Goal: Task Accomplishment & Management: Manage account settings

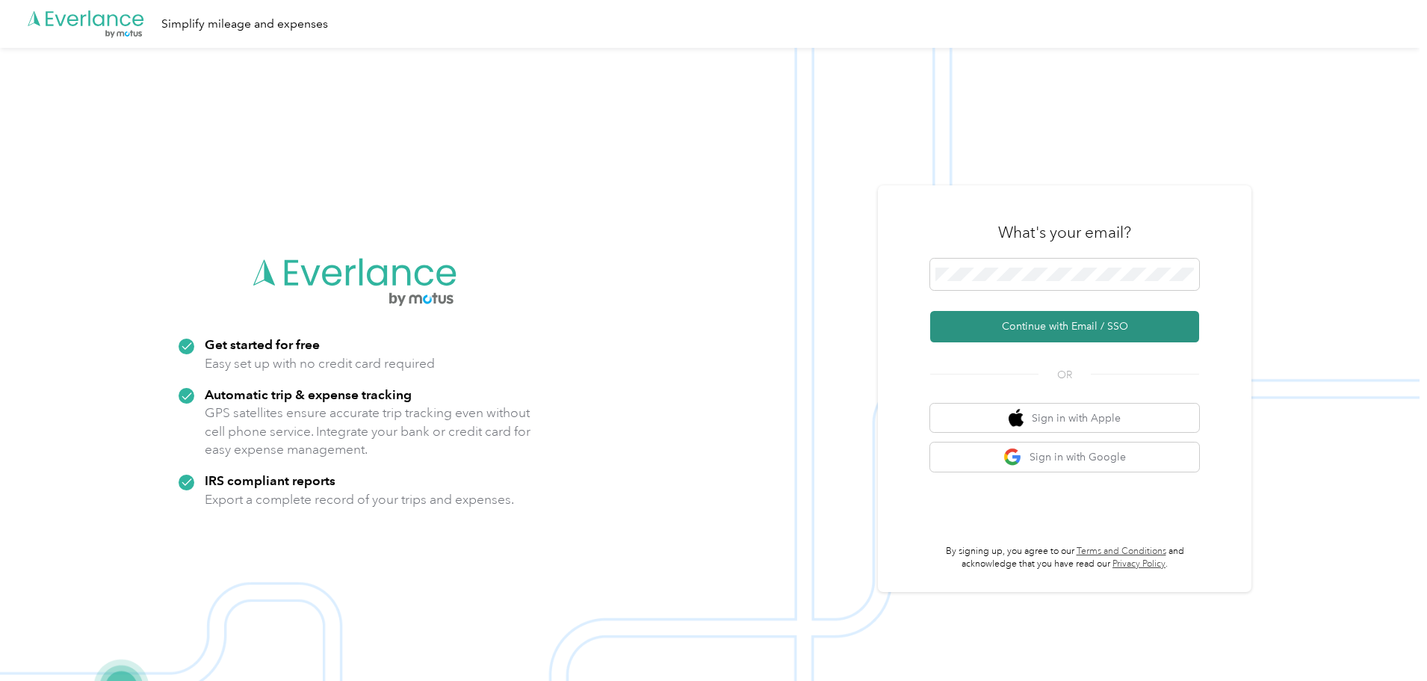
click at [1045, 324] on button "Continue with Email / SSO" at bounding box center [1064, 326] width 269 height 31
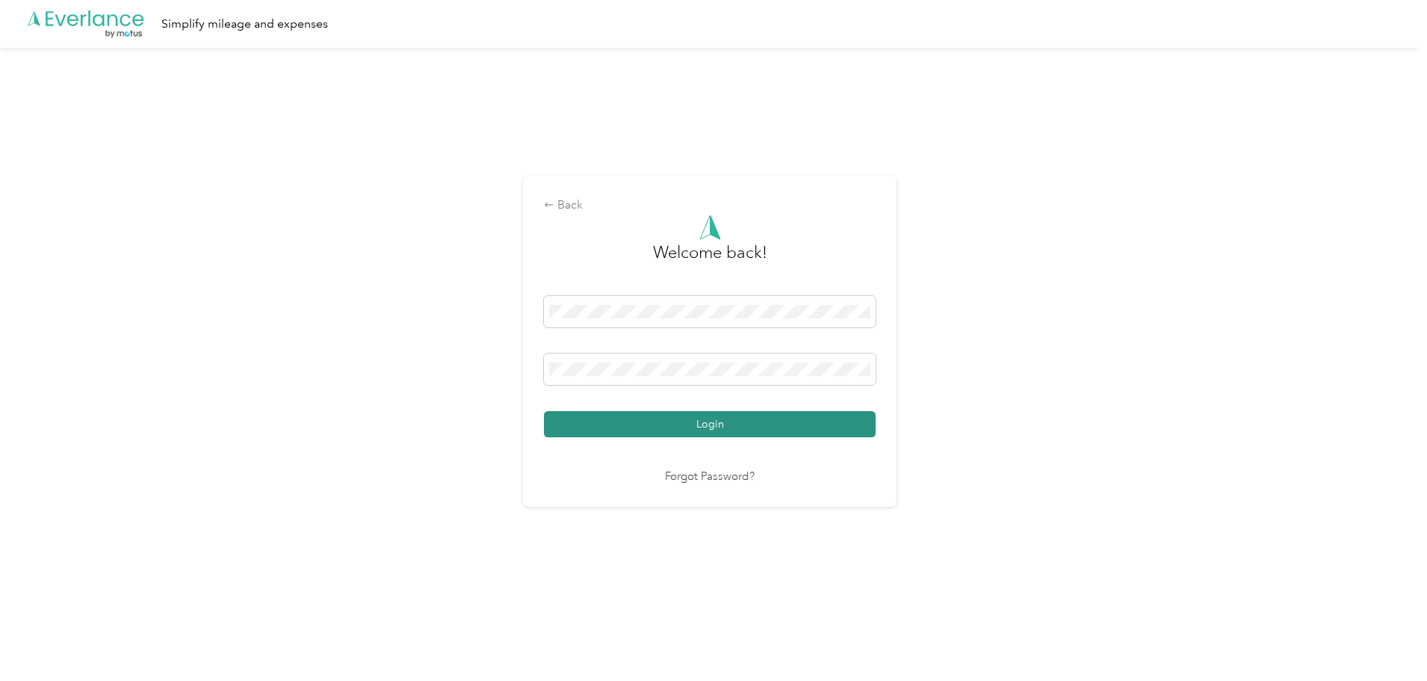
click at [735, 427] on button "Login" at bounding box center [710, 424] width 332 height 26
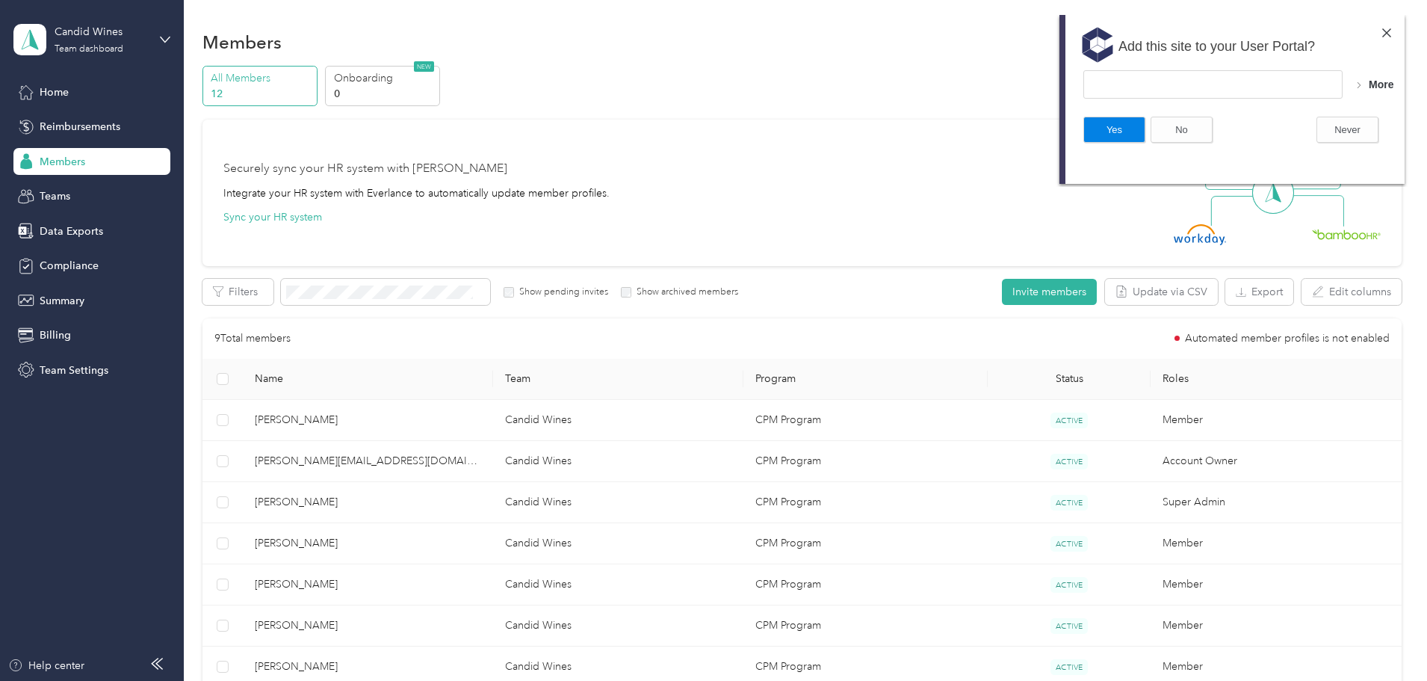
click at [1386, 34] on img at bounding box center [1386, 32] width 9 height 9
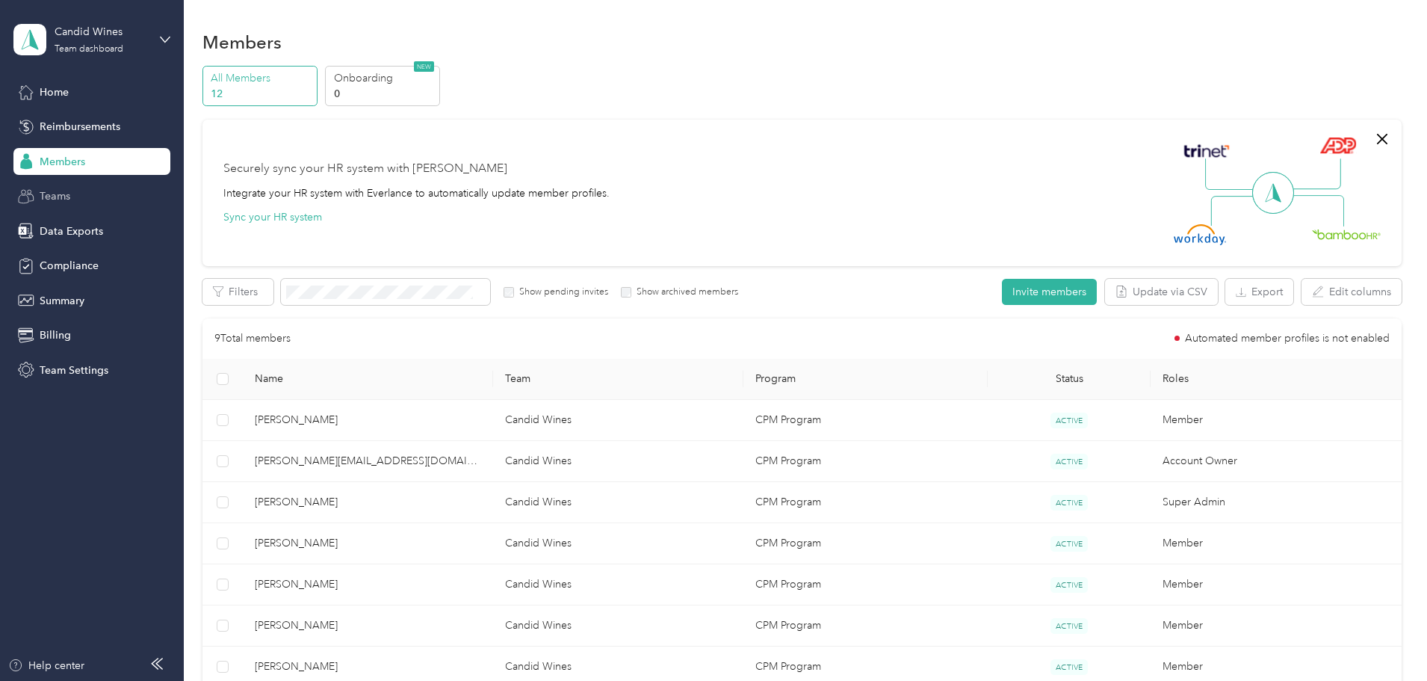
click at [99, 206] on div "Teams" at bounding box center [91, 196] width 157 height 27
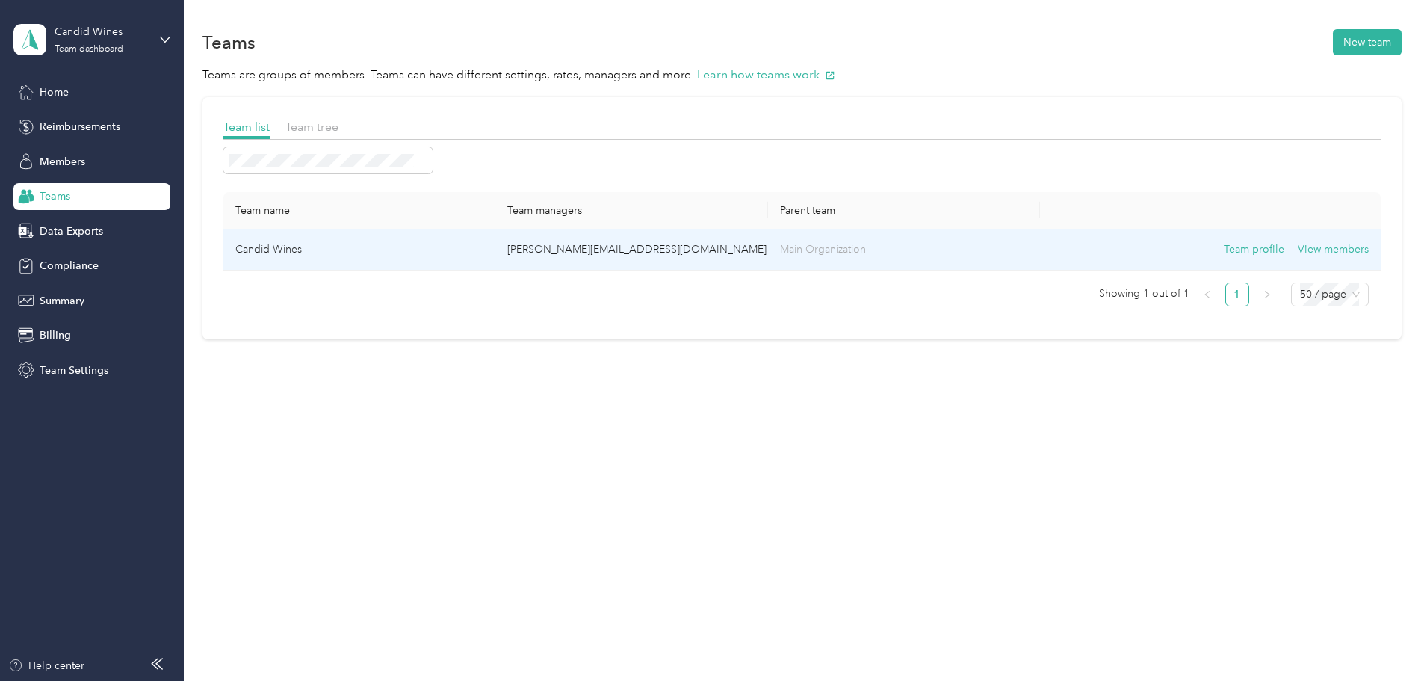
click at [450, 251] on td "Candid Wines" at bounding box center [359, 249] width 272 height 41
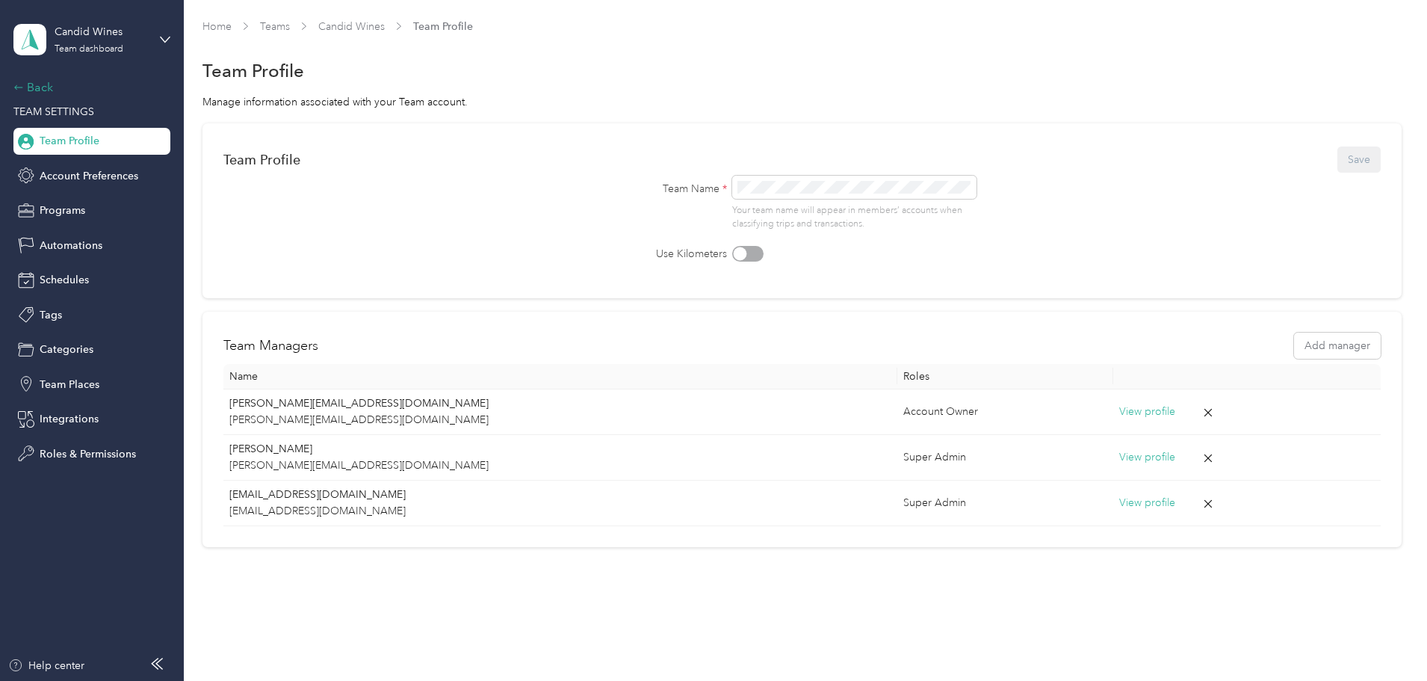
click at [46, 92] on div "Back" at bounding box center [87, 87] width 149 height 18
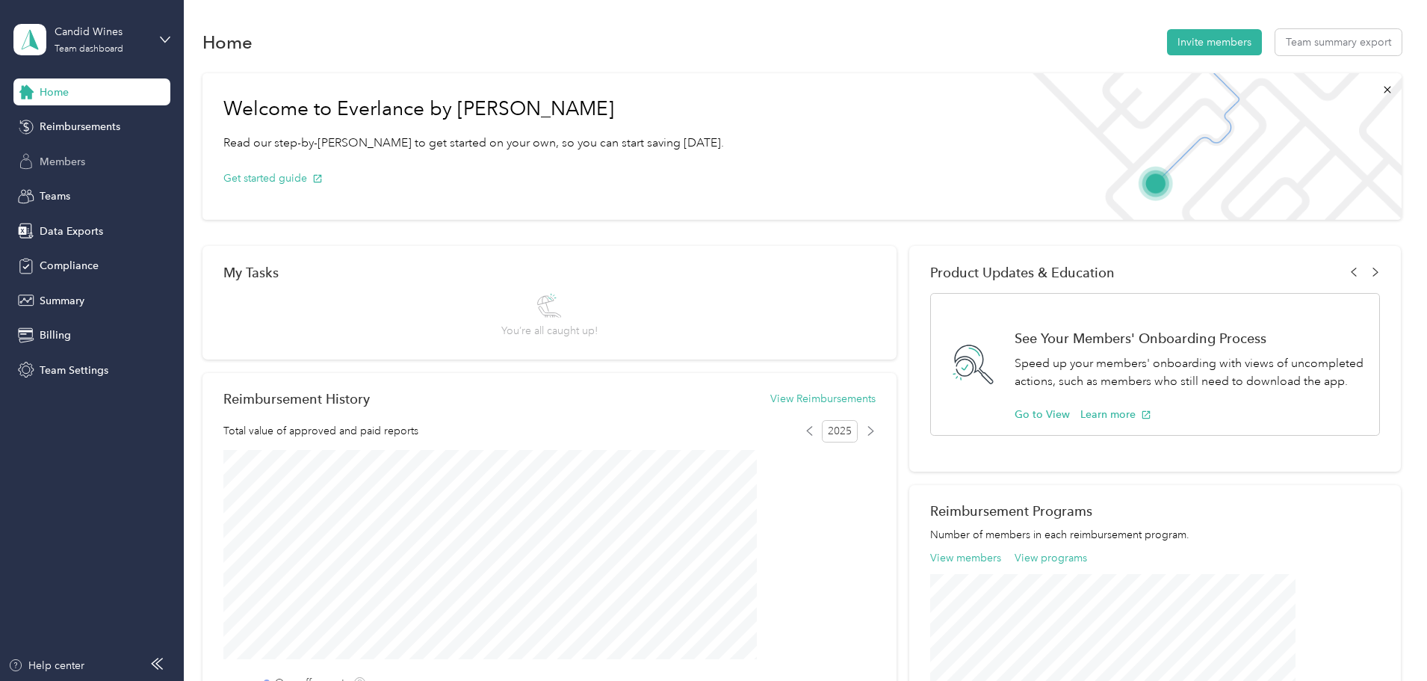
click at [46, 169] on span "Members" at bounding box center [63, 162] width 46 height 16
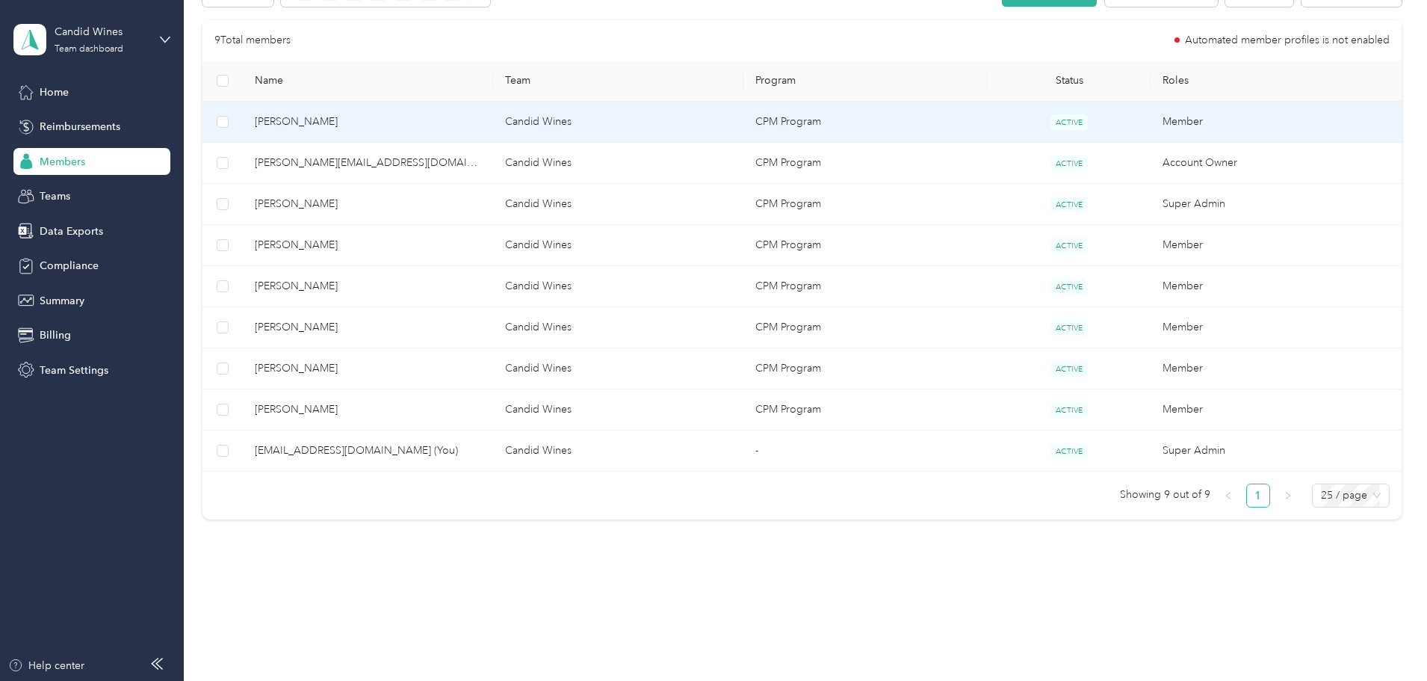
scroll to position [304, 0]
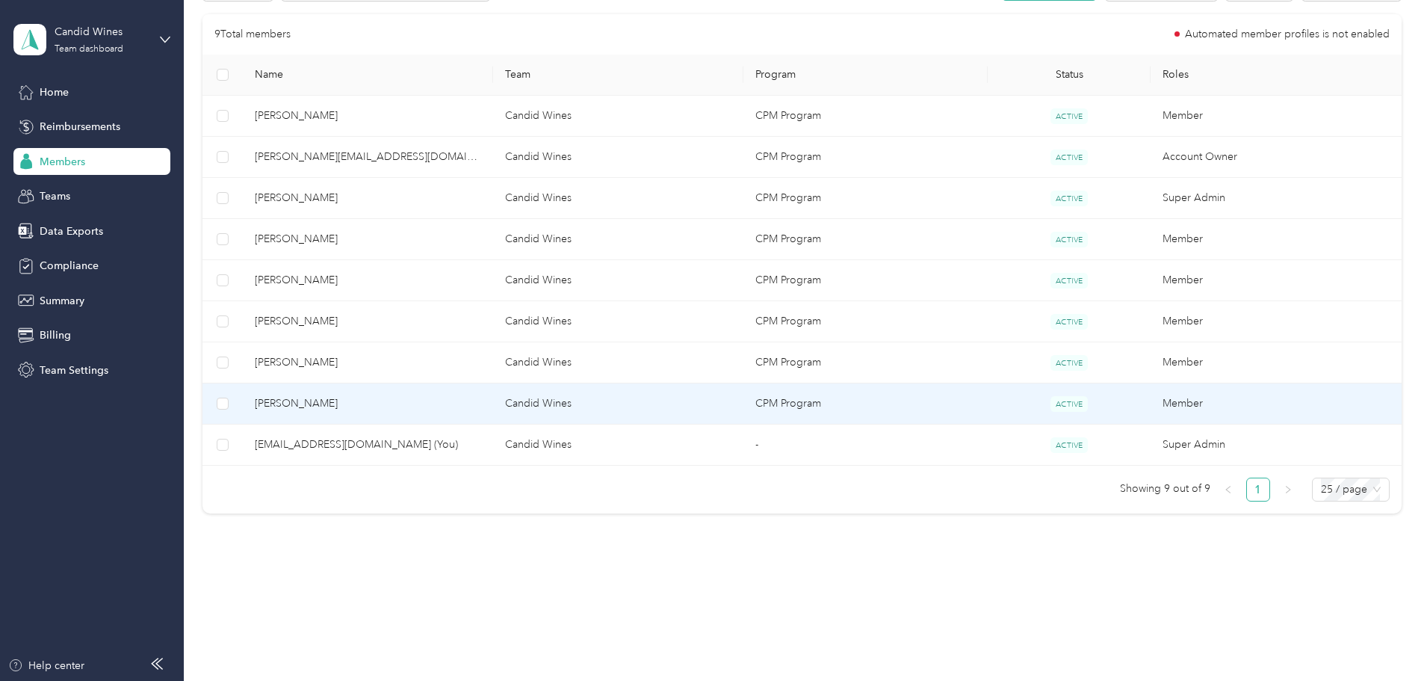
click at [386, 401] on span "[PERSON_NAME]" at bounding box center [368, 403] width 226 height 16
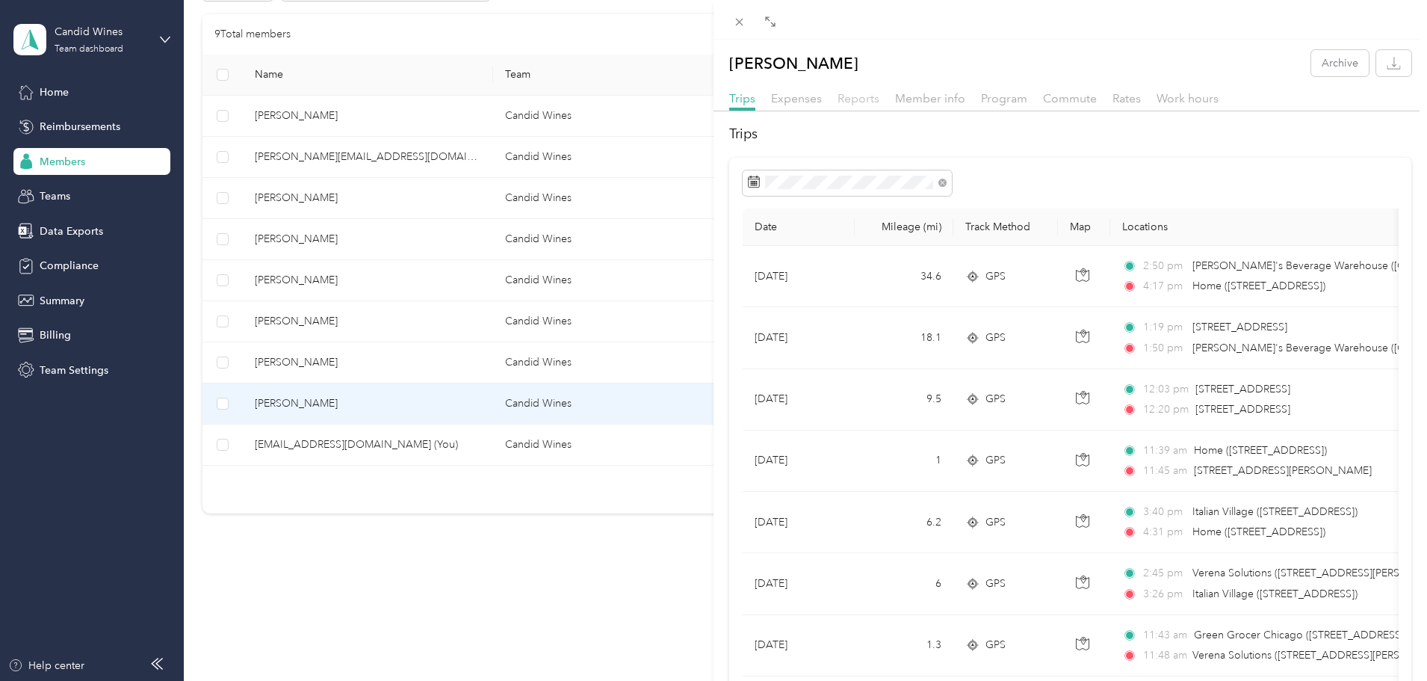
click at [865, 98] on span "Reports" at bounding box center [859, 98] width 42 height 14
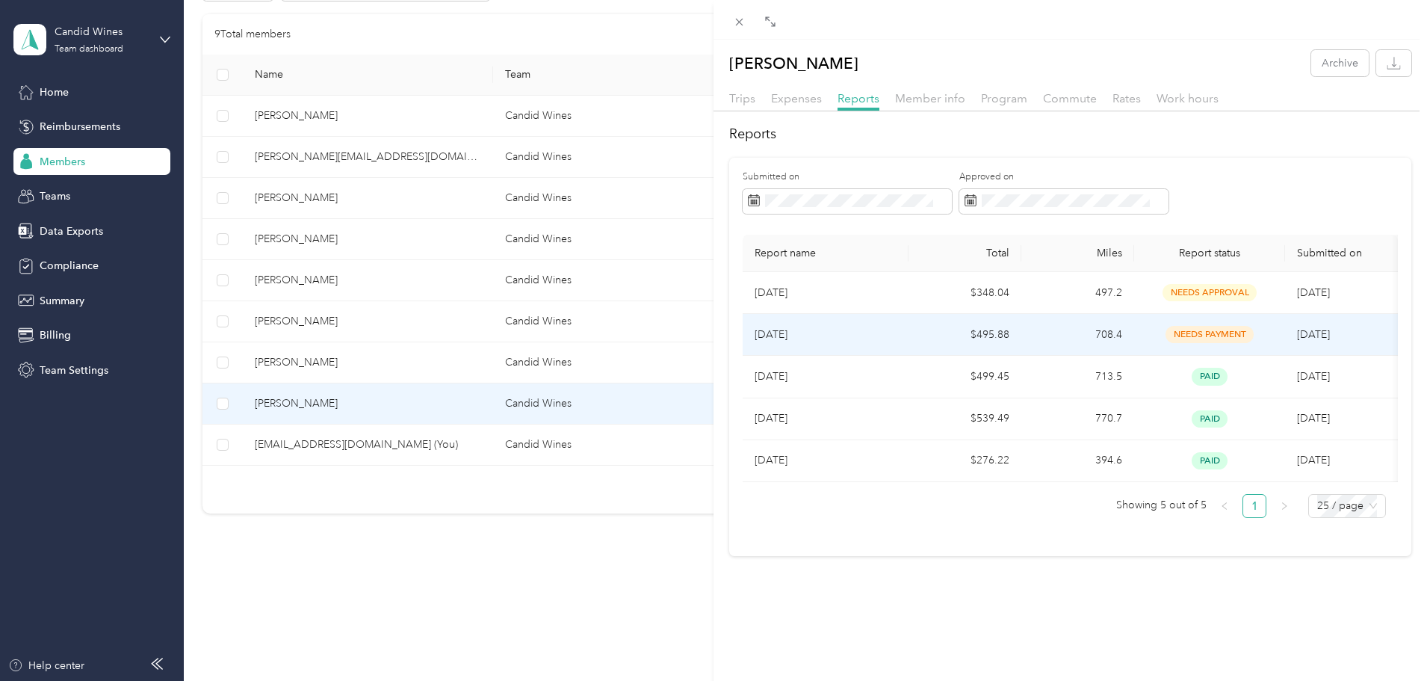
click at [1225, 337] on span "needs payment" at bounding box center [1210, 334] width 88 height 17
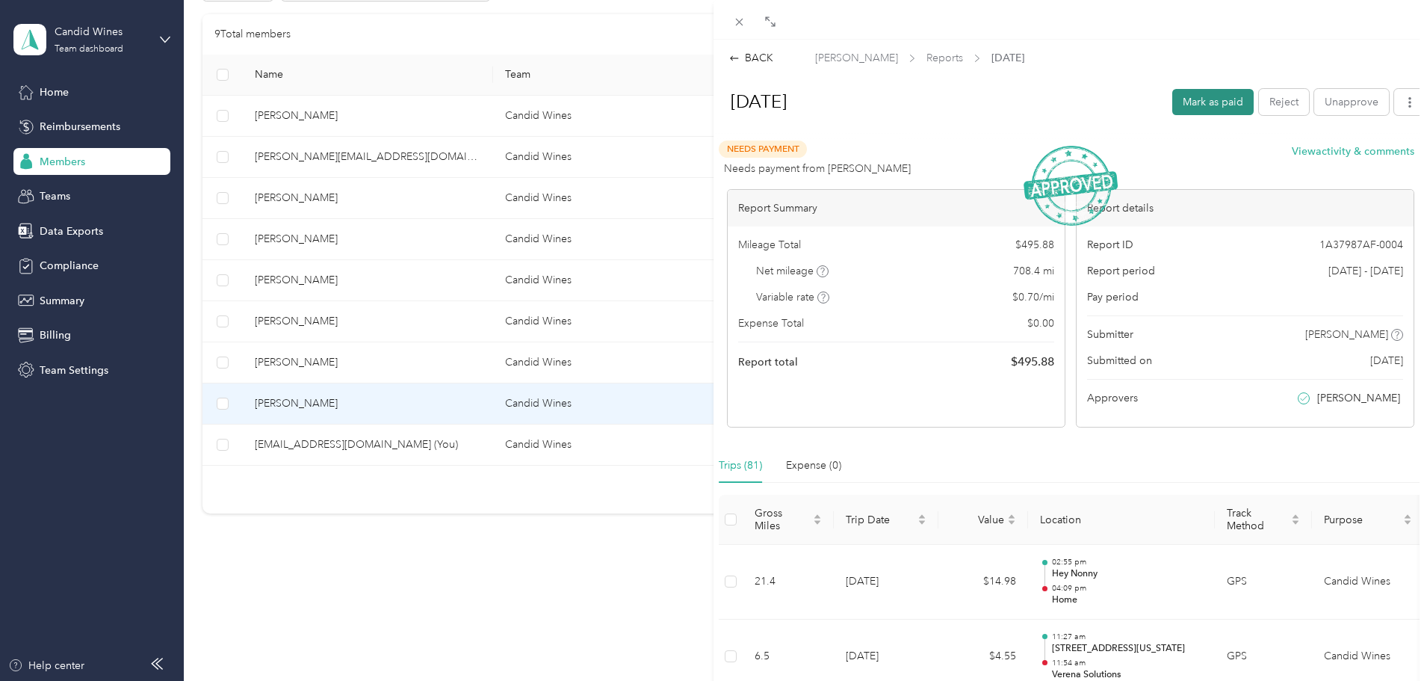
click at [1217, 98] on button "Mark as paid" at bounding box center [1212, 102] width 81 height 26
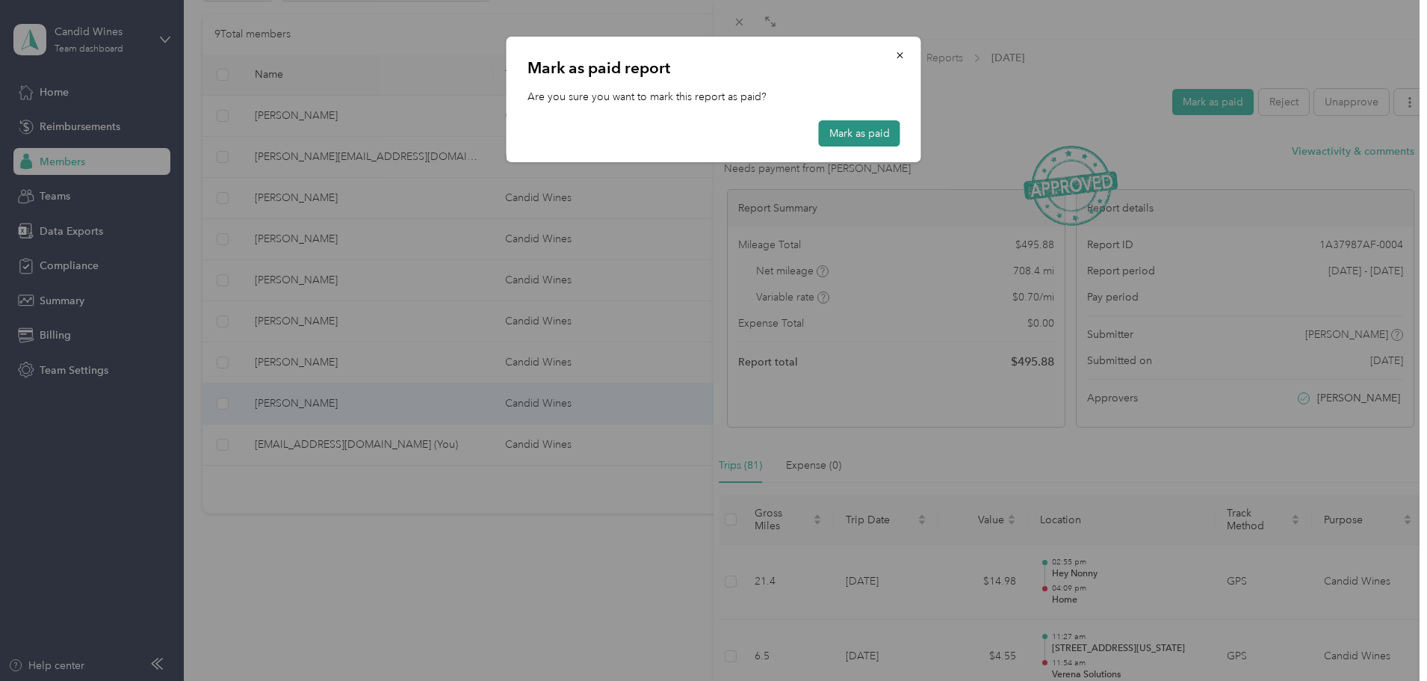
click at [878, 122] on button "Mark as paid" at bounding box center [859, 133] width 81 height 26
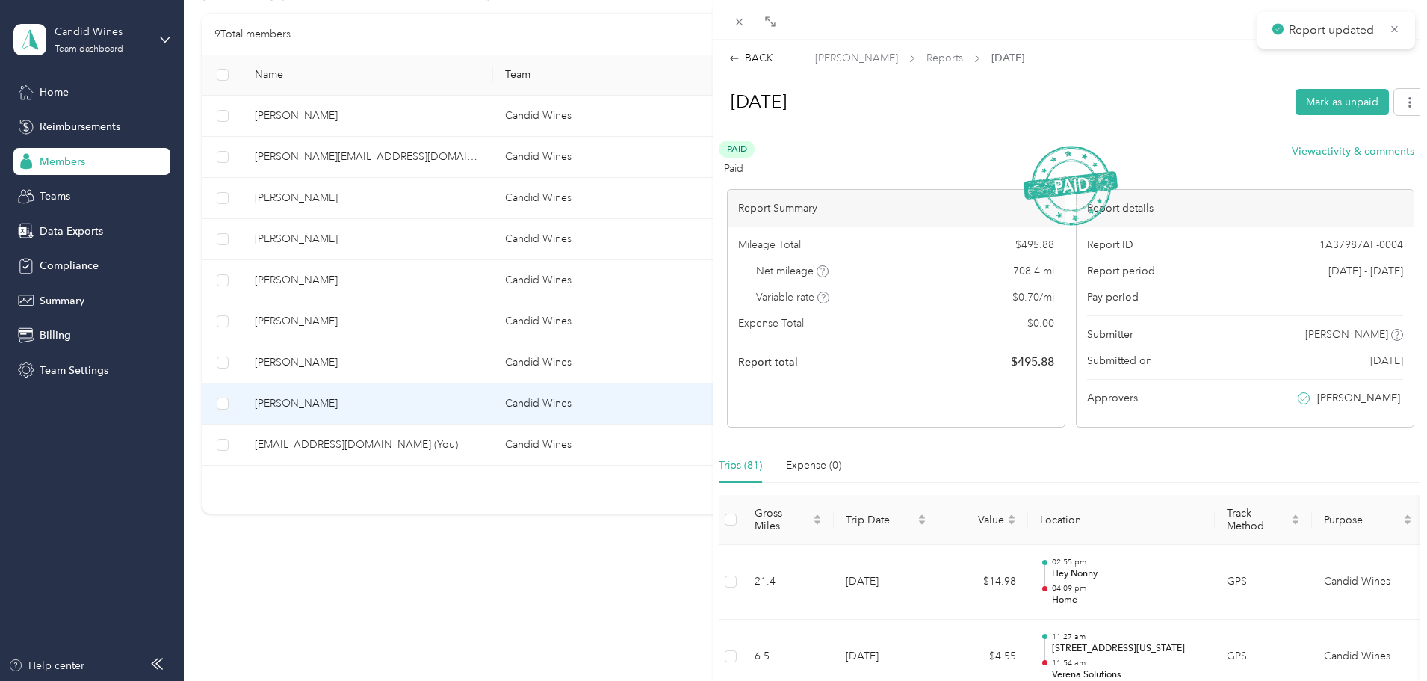
click at [758, 59] on div "BACK" at bounding box center [751, 58] width 44 height 16
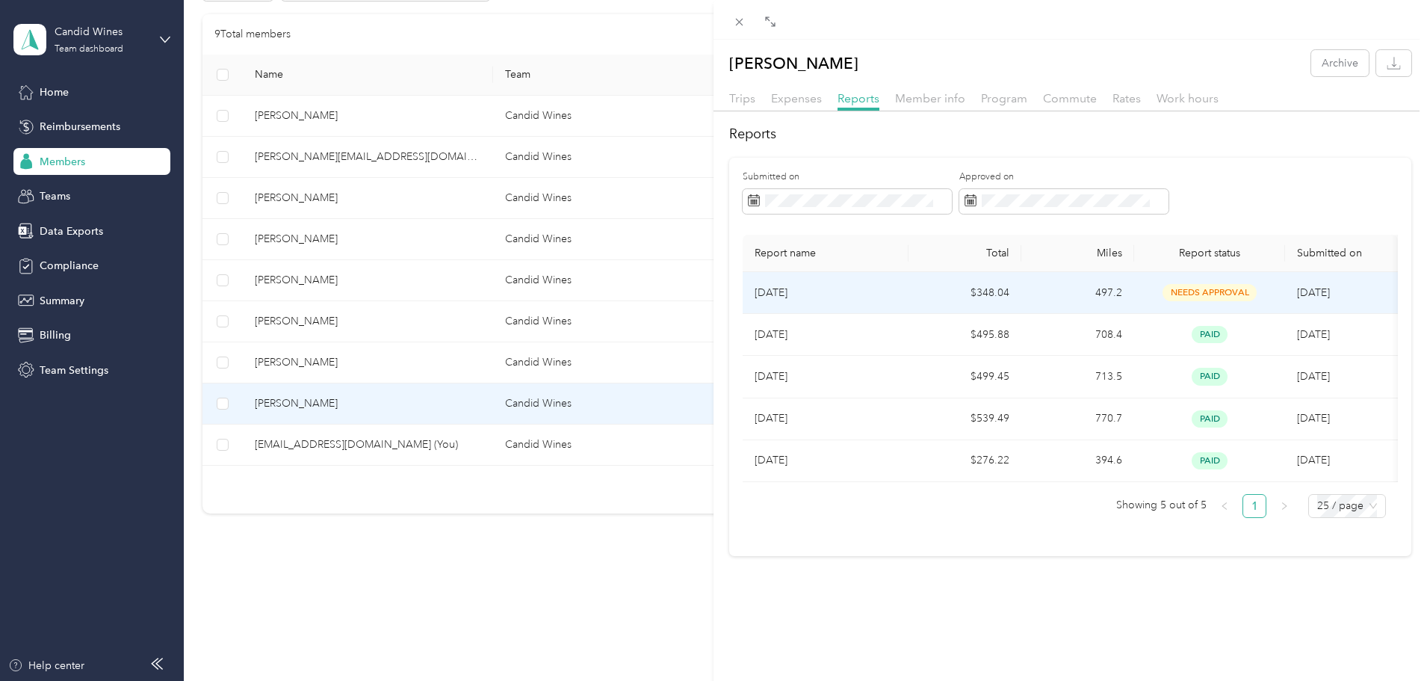
click at [1194, 289] on span "needs approval" at bounding box center [1210, 292] width 94 height 17
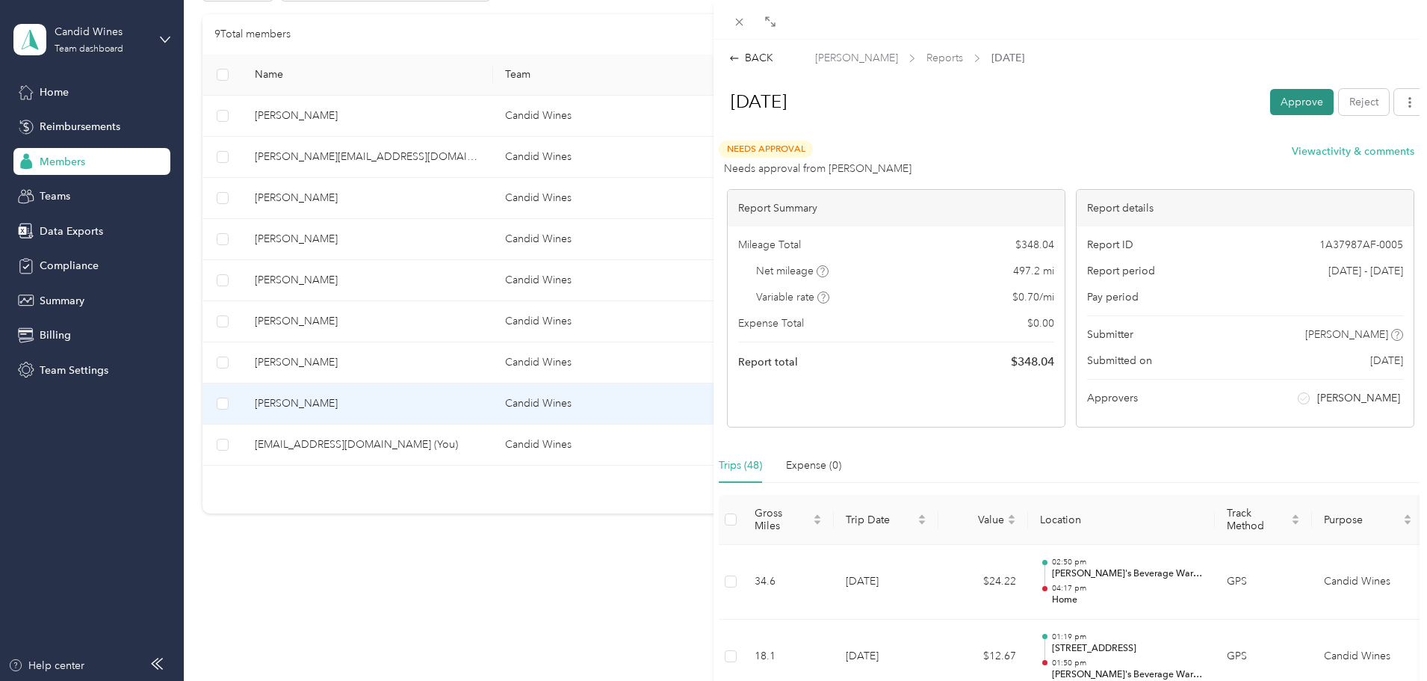
click at [1278, 105] on button "Approve" at bounding box center [1302, 102] width 64 height 26
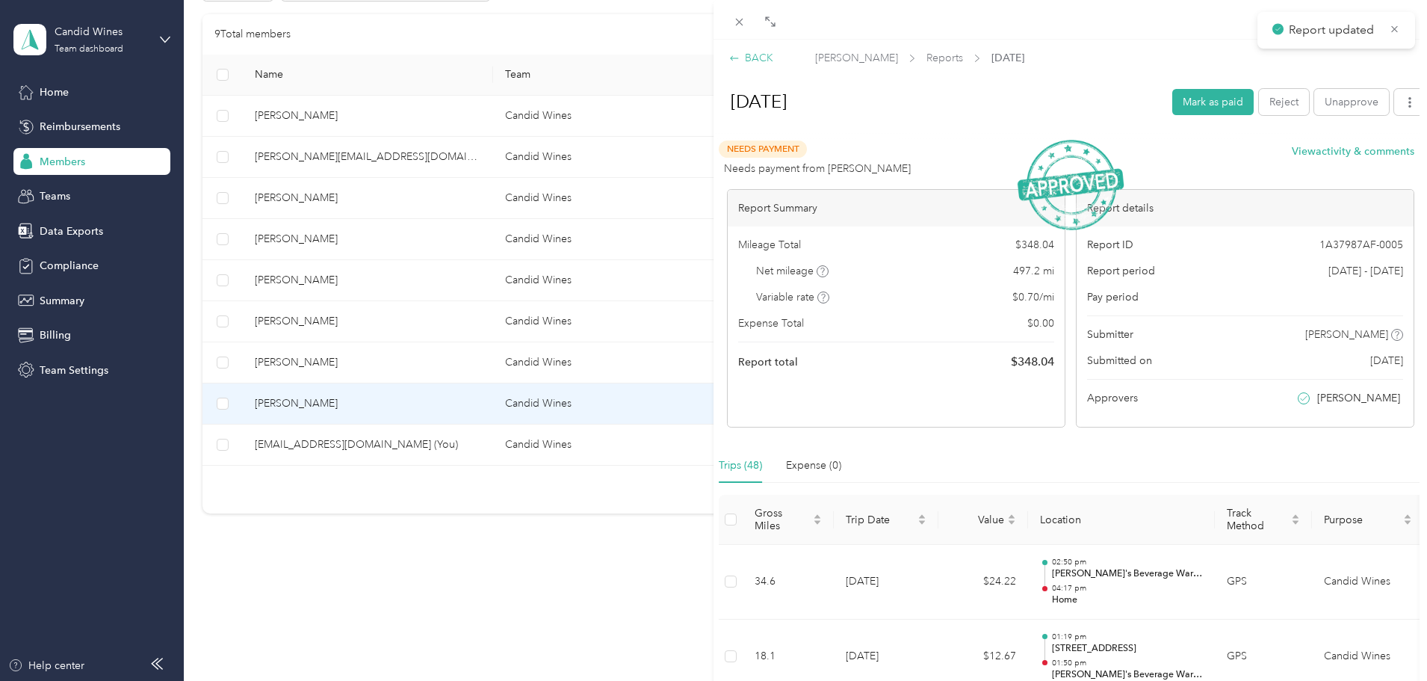
click at [763, 63] on div "BACK" at bounding box center [751, 58] width 44 height 16
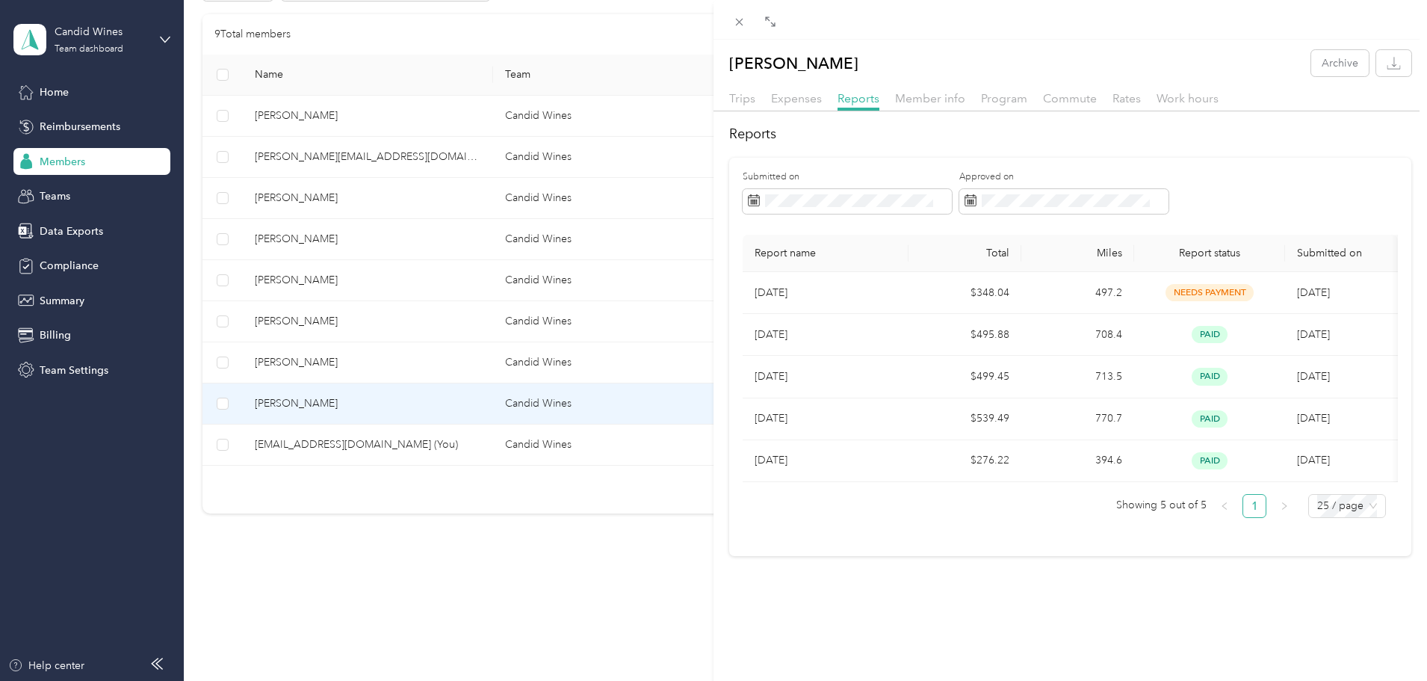
click at [413, 197] on div "Avi [PERSON_NAME] Archive Trips Expenses Reports Member info Program Commute Ra…" at bounding box center [713, 340] width 1427 height 681
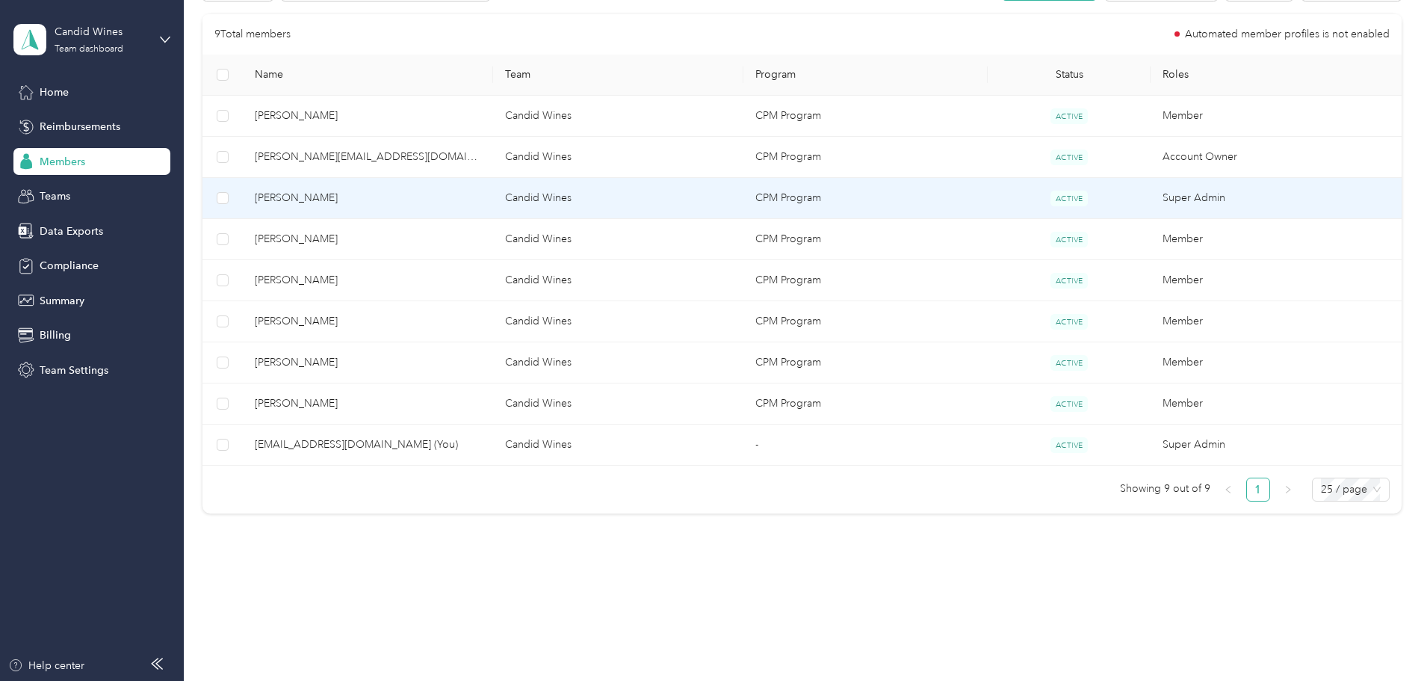
click at [402, 188] on td "[PERSON_NAME]" at bounding box center [368, 198] width 250 height 41
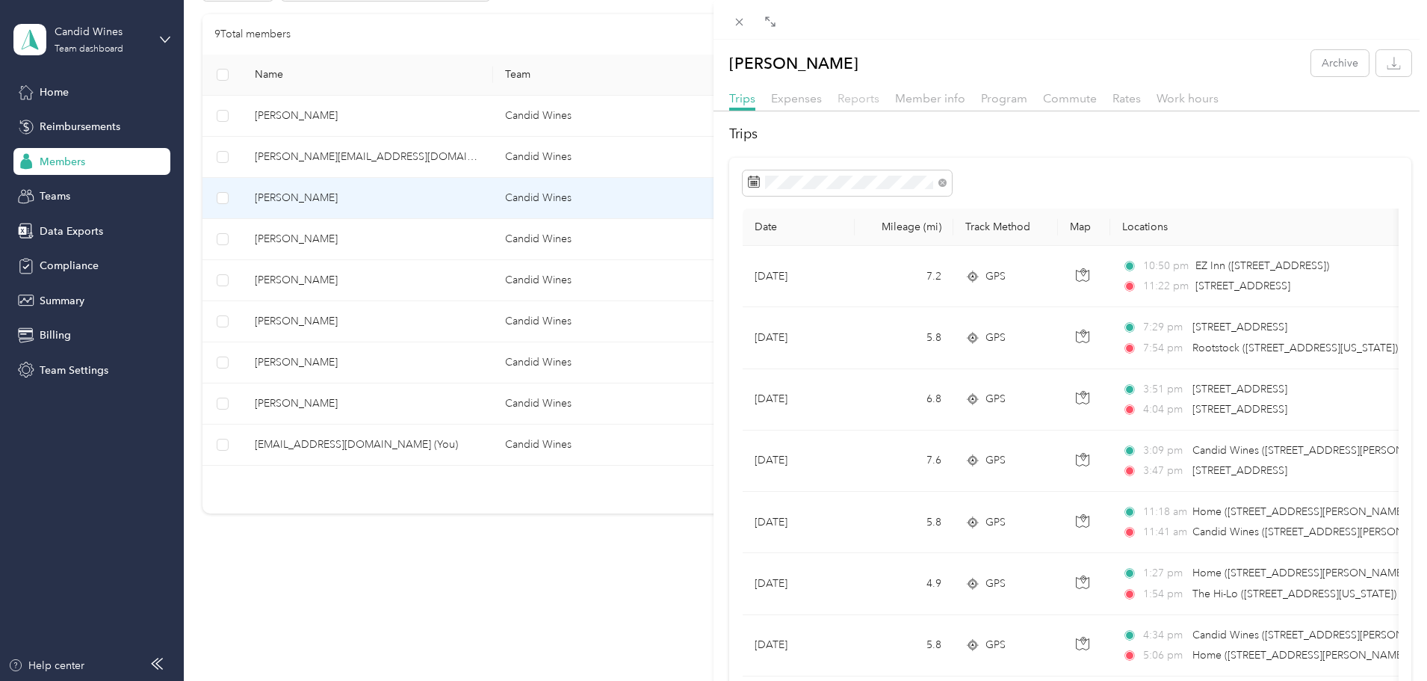
click at [855, 102] on span "Reports" at bounding box center [859, 98] width 42 height 14
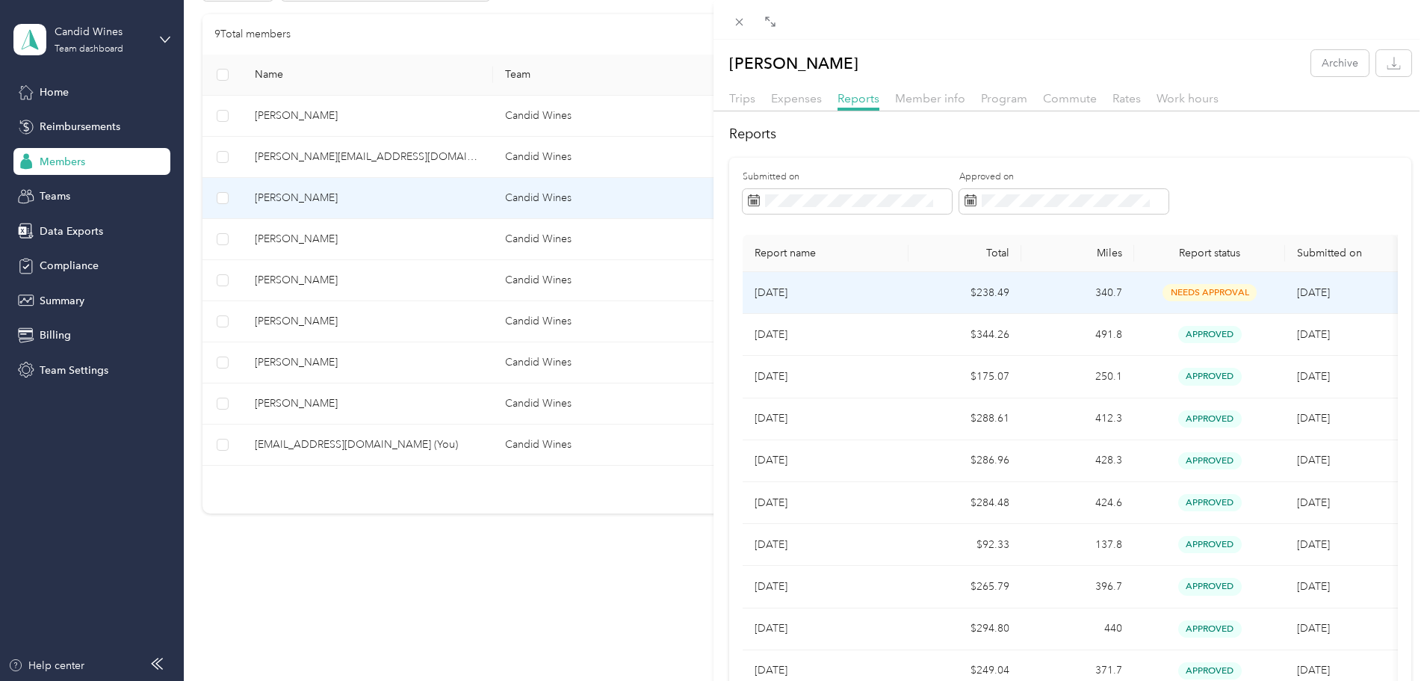
click at [814, 291] on p "[DATE]" at bounding box center [826, 293] width 142 height 16
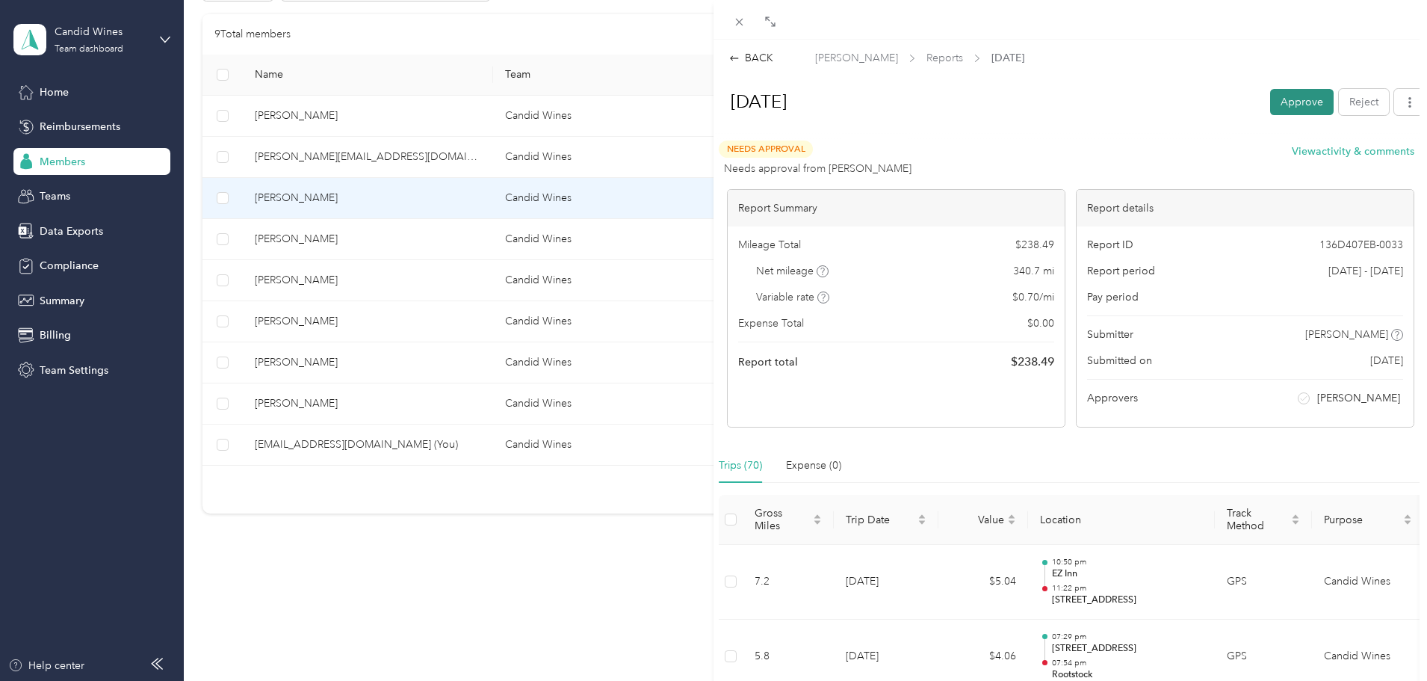
click at [1282, 104] on button "Approve" at bounding box center [1302, 102] width 64 height 26
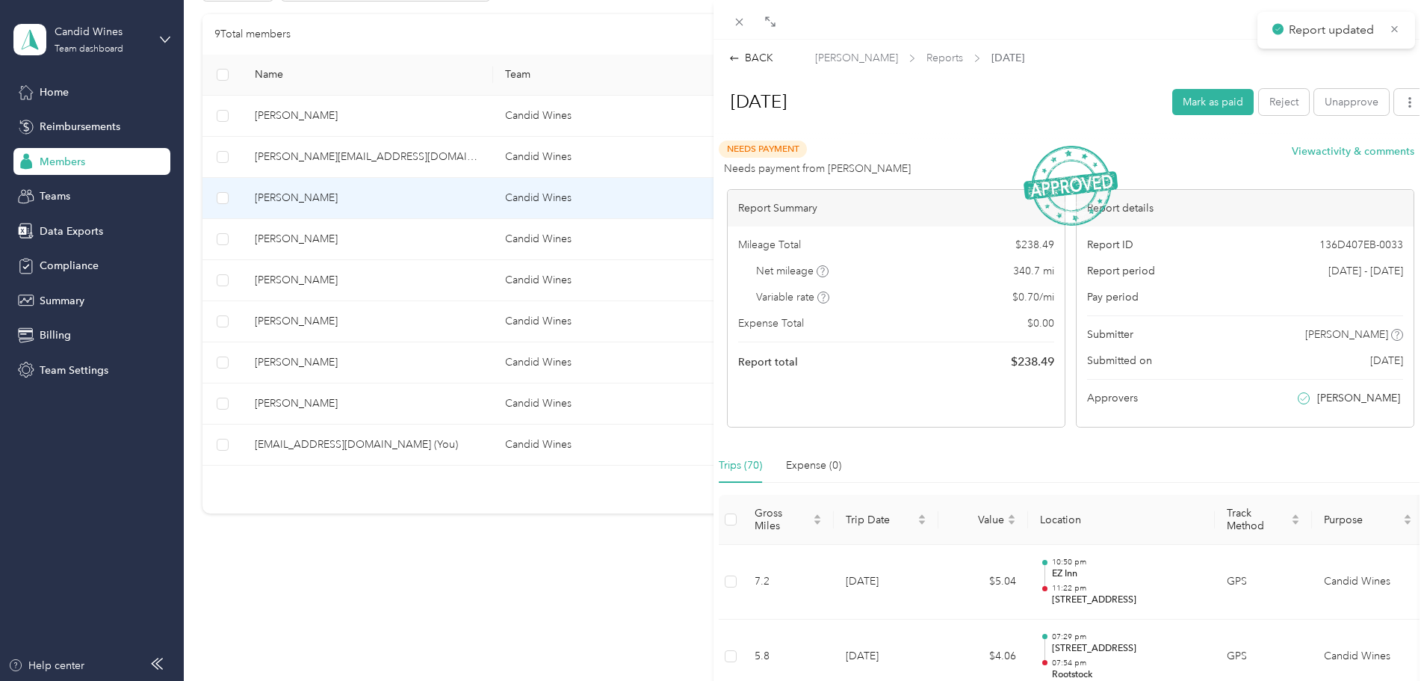
click at [395, 234] on div "BACK [PERSON_NAME] Reports [DATE] [DATE] Mark as paid Reject Unapprove Needs Pa…" at bounding box center [713, 340] width 1427 height 681
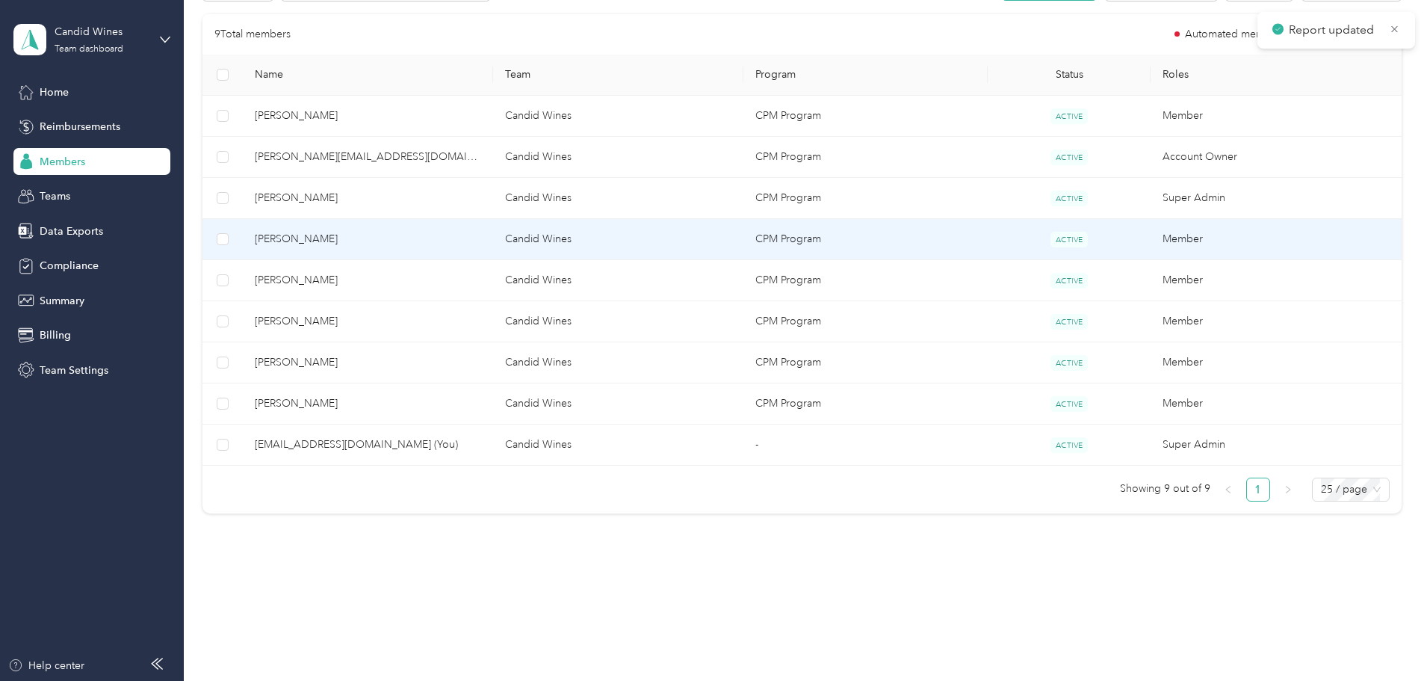
click at [397, 242] on span "[PERSON_NAME]" at bounding box center [368, 239] width 226 height 16
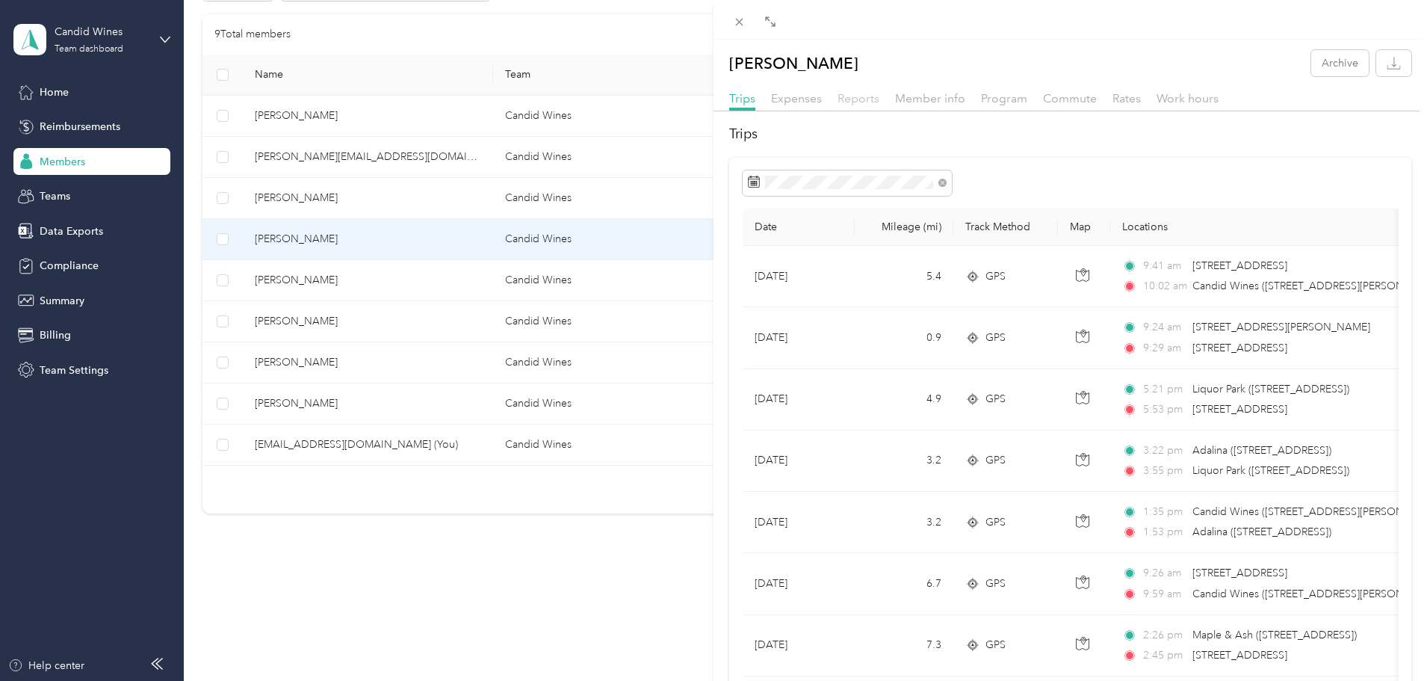
click at [859, 98] on span "Reports" at bounding box center [859, 98] width 42 height 14
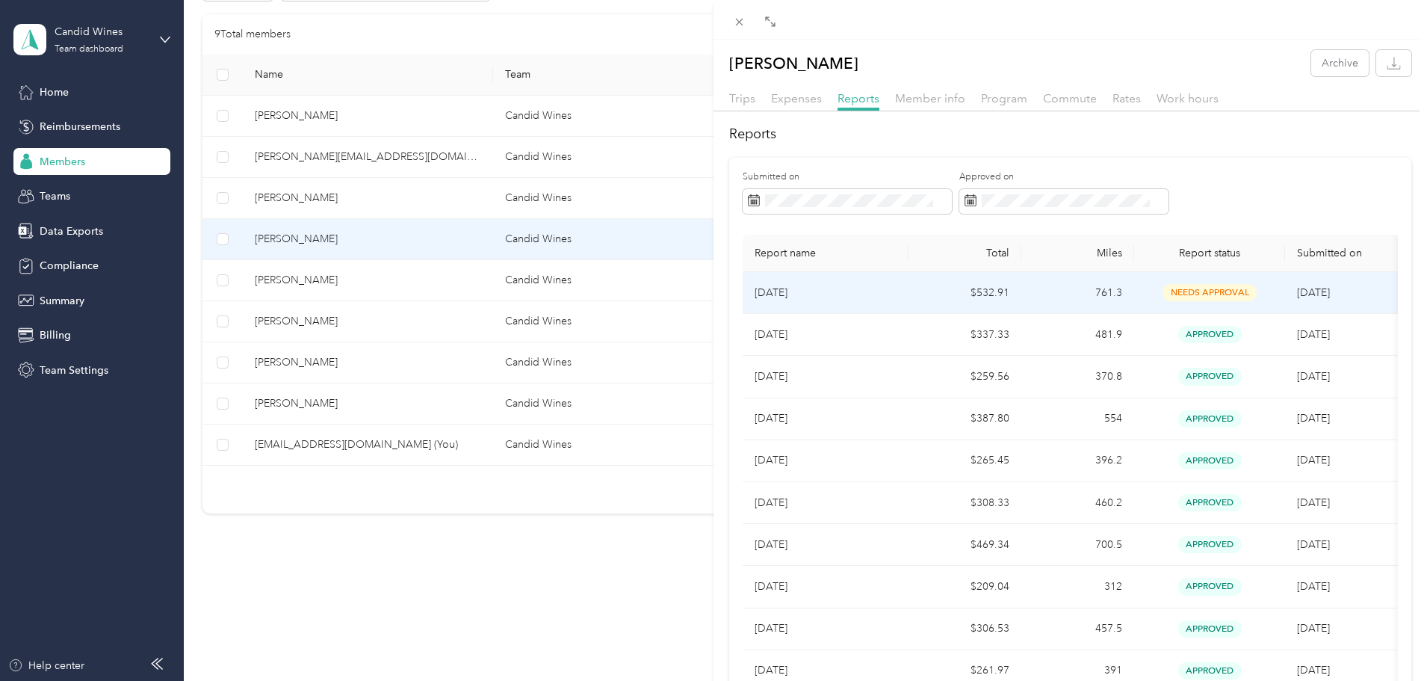
click at [961, 300] on td "$532.91" at bounding box center [965, 293] width 113 height 42
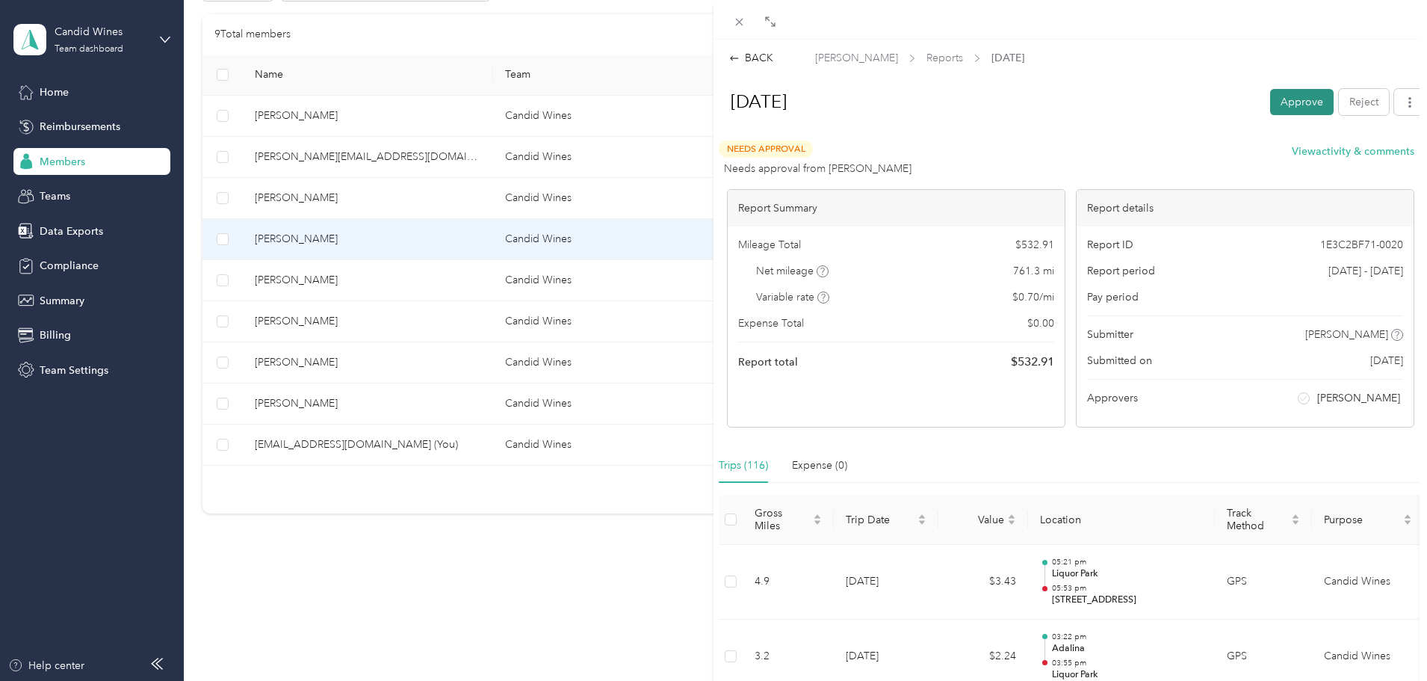
click at [1296, 101] on button "Approve" at bounding box center [1302, 102] width 64 height 26
click at [383, 282] on div "BACK [PERSON_NAME] Reports [DATE] [DATE] Approve Reject Needs Approval Needs ap…" at bounding box center [713, 340] width 1427 height 681
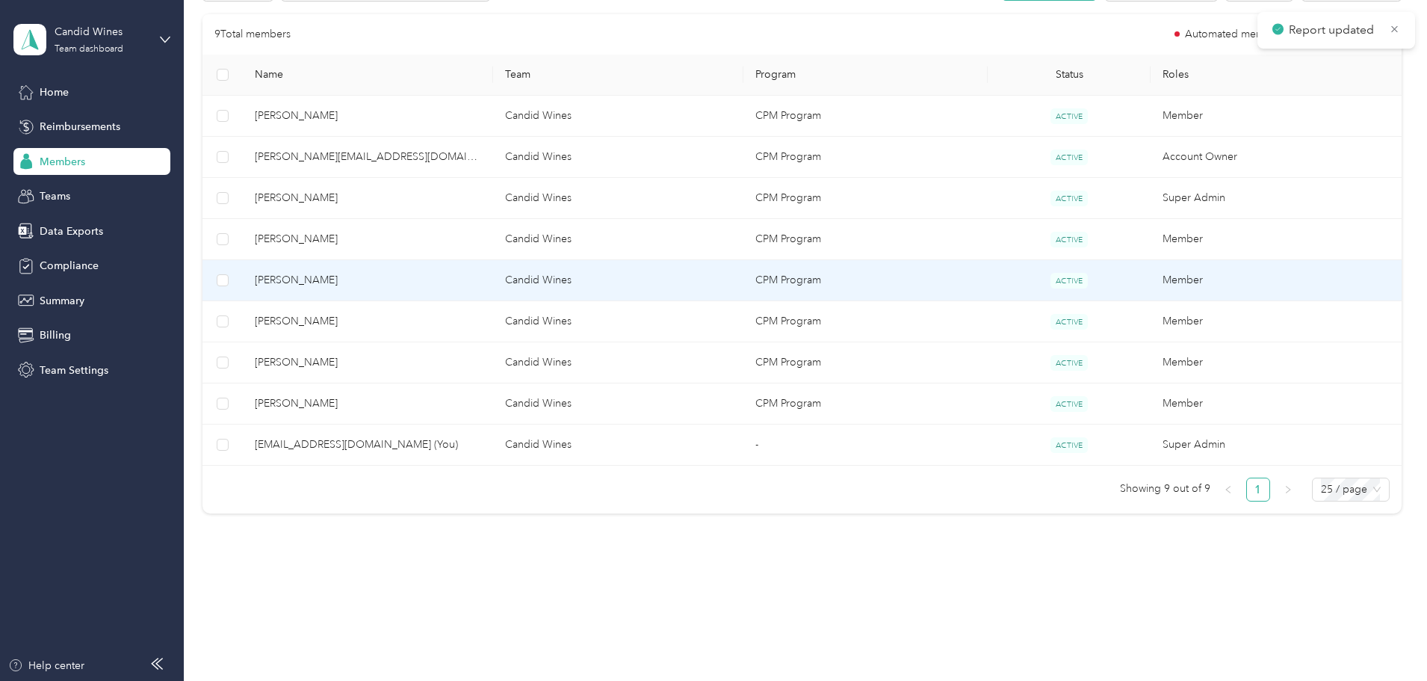
click at [398, 282] on span "[PERSON_NAME]" at bounding box center [368, 280] width 226 height 16
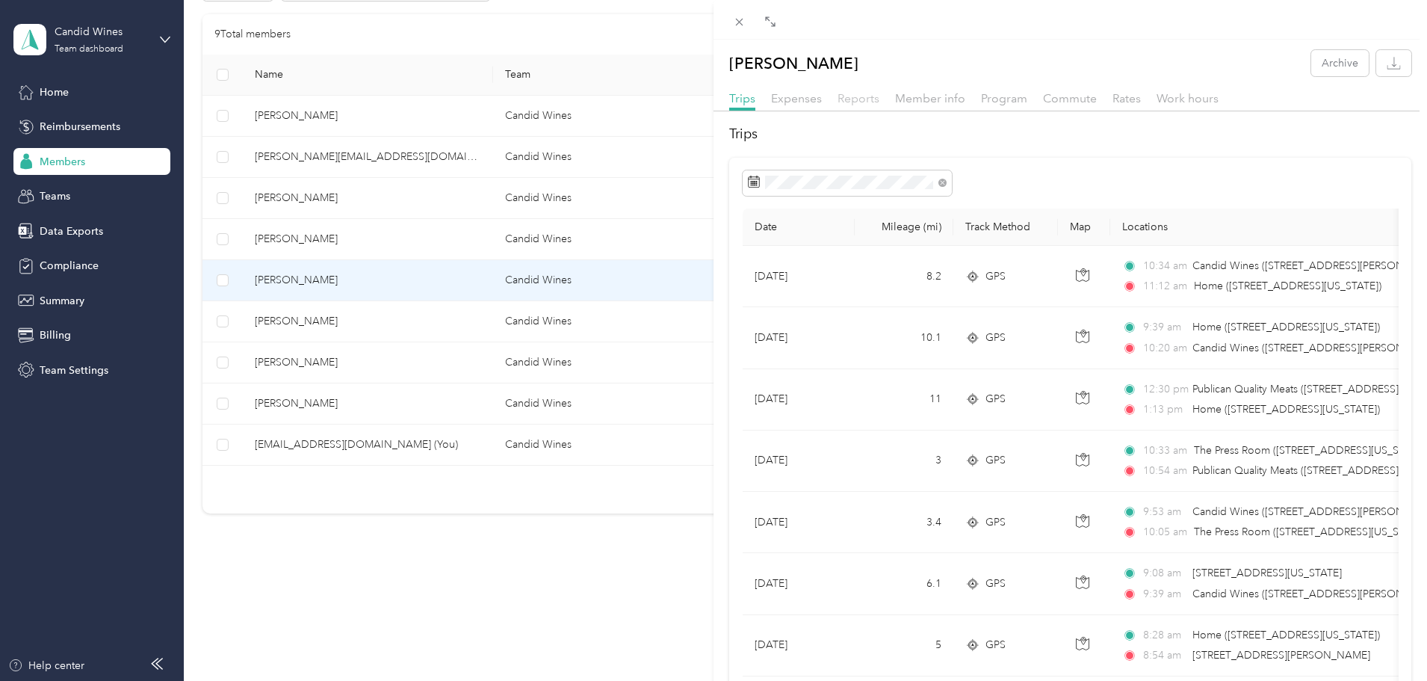
click at [870, 100] on span "Reports" at bounding box center [859, 98] width 42 height 14
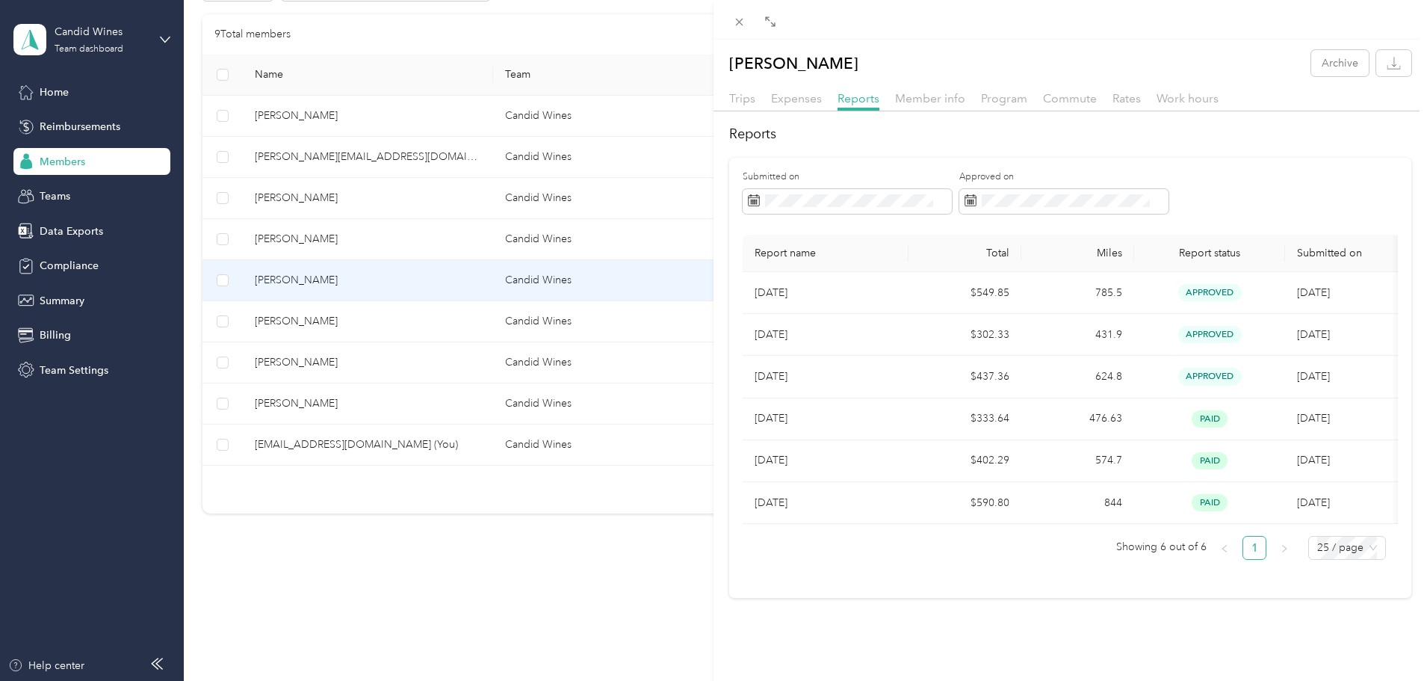
click at [415, 322] on div "[PERSON_NAME] Archive Trips Expenses Reports Member info Program Commute Rates …" at bounding box center [713, 340] width 1427 height 681
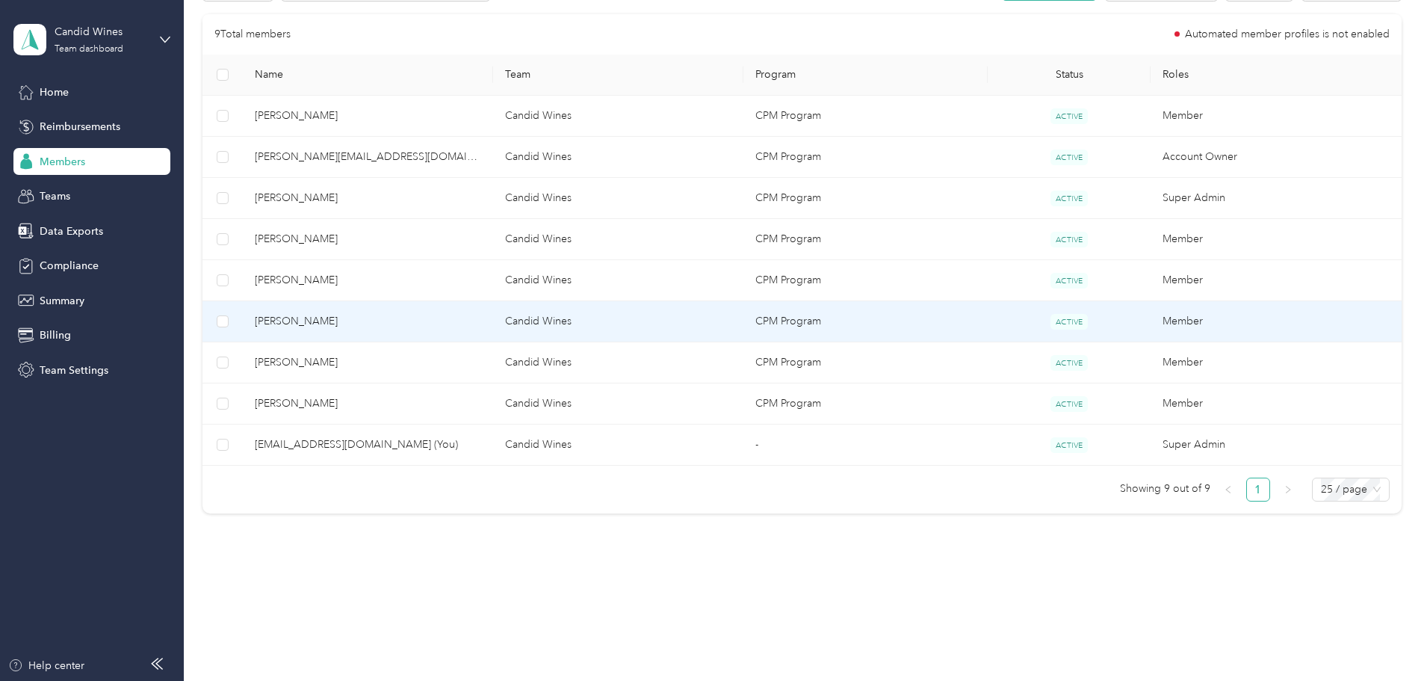
click at [415, 322] on span "[PERSON_NAME]" at bounding box center [368, 321] width 226 height 16
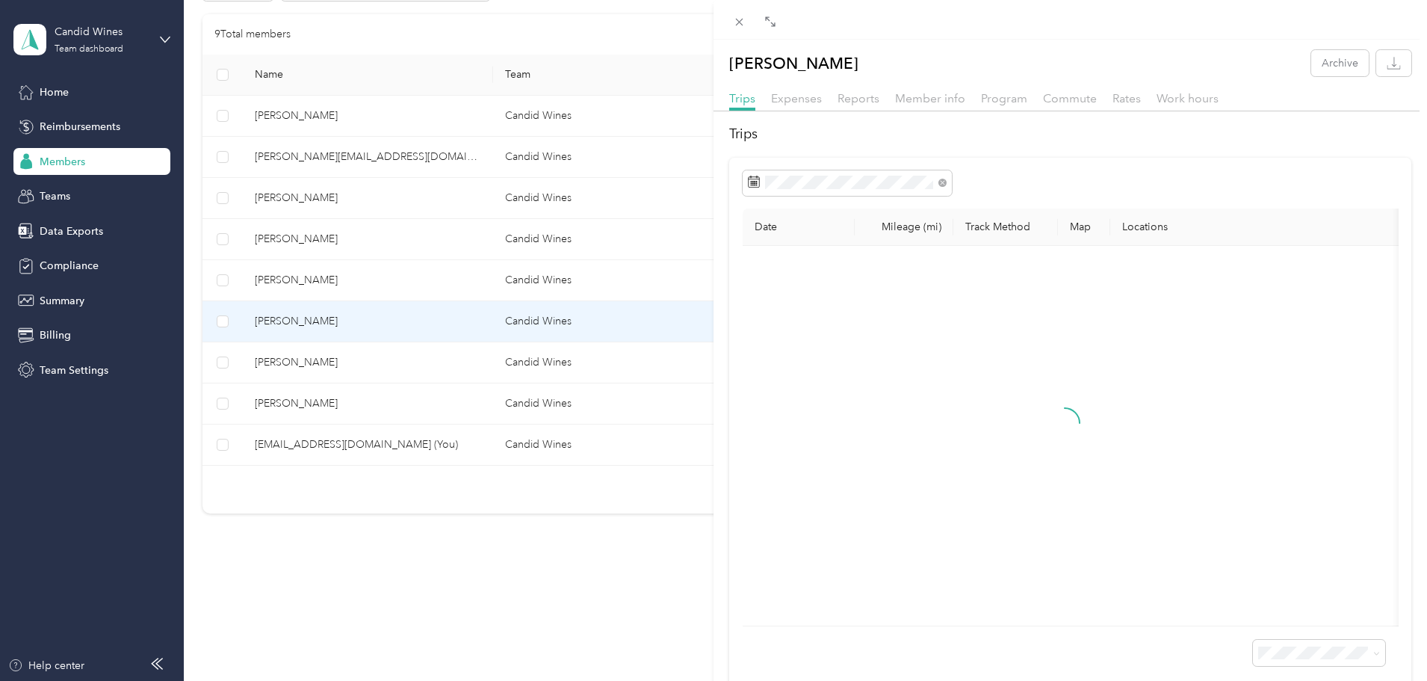
click at [409, 366] on div "[PERSON_NAME] Archive Trips Expenses Reports Member info Program Commute Rates …" at bounding box center [713, 340] width 1427 height 681
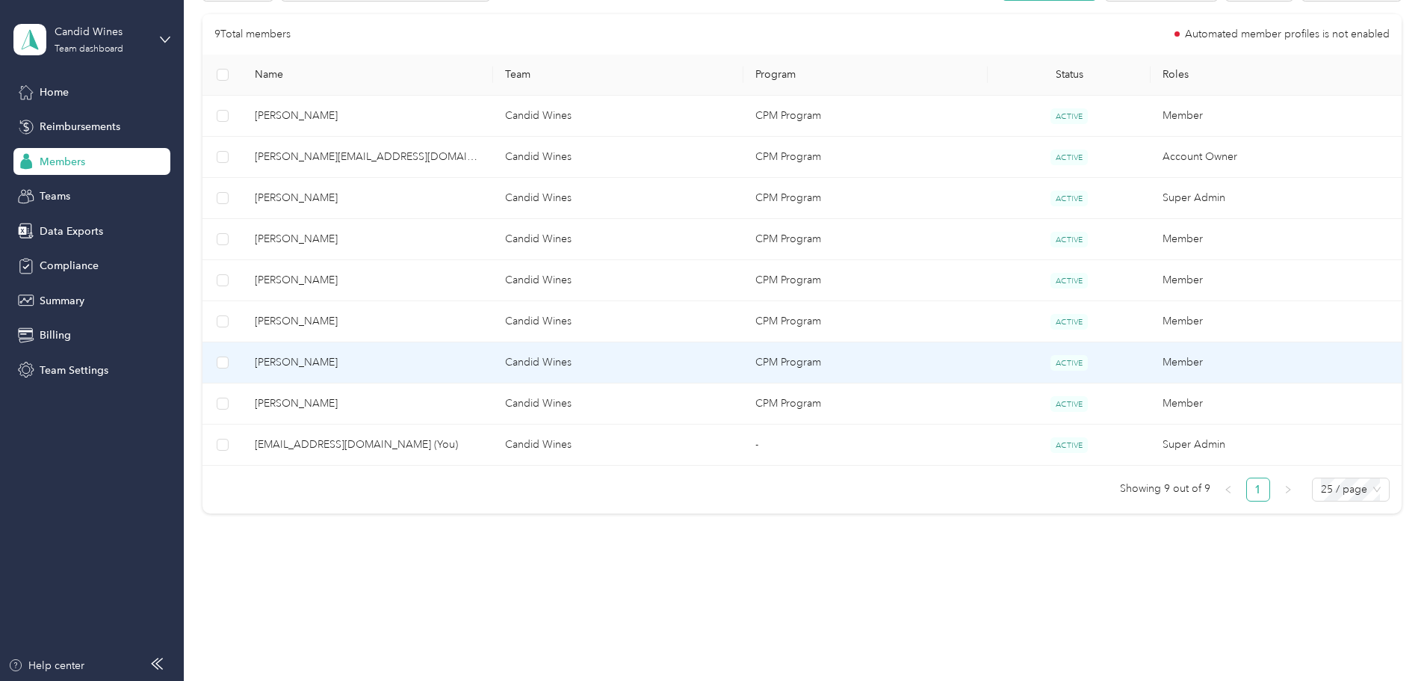
click at [410, 366] on span "[PERSON_NAME]" at bounding box center [368, 362] width 226 height 16
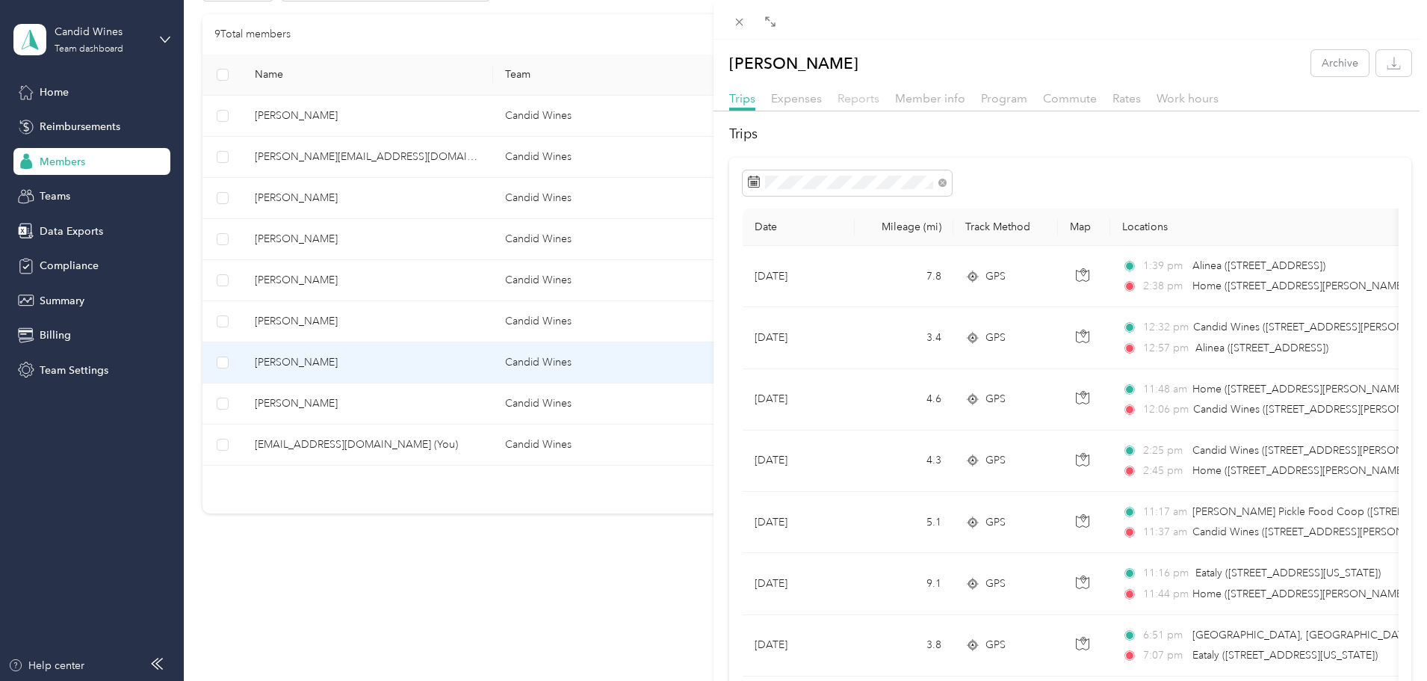
click at [869, 91] on span "Reports" at bounding box center [859, 98] width 42 height 14
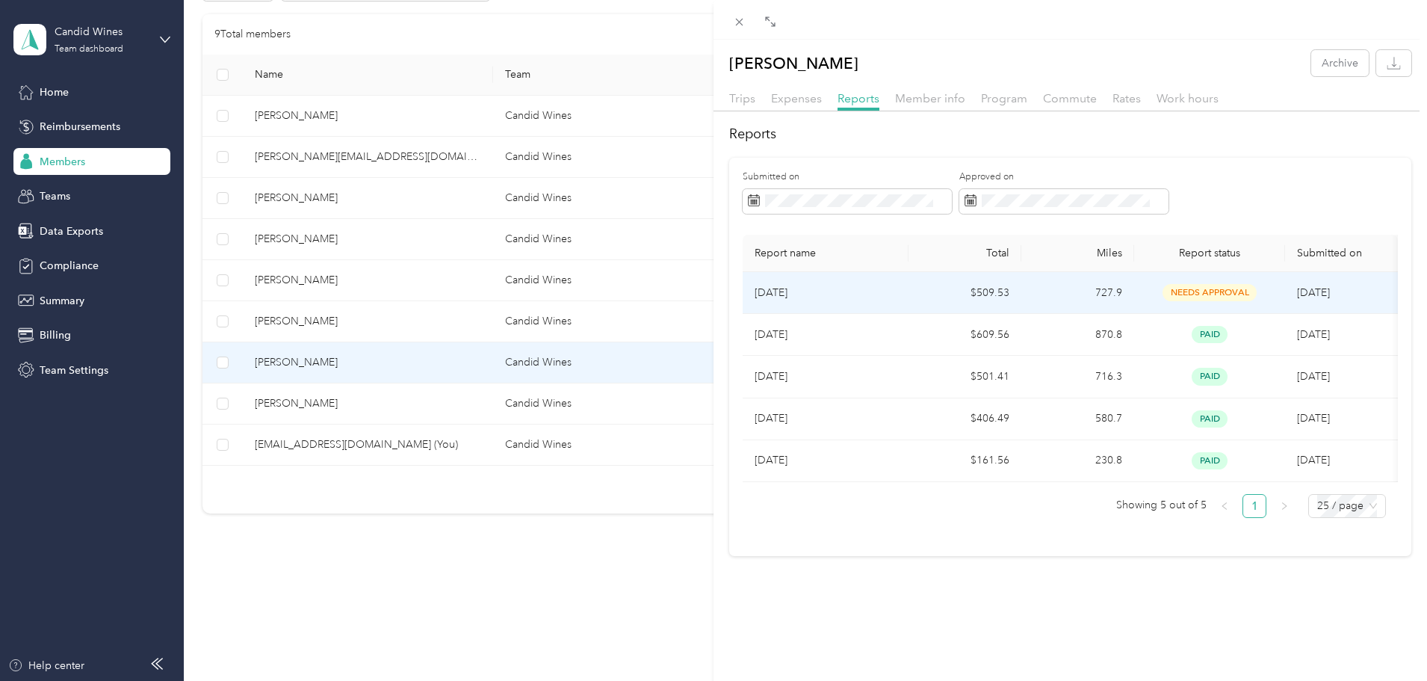
click at [848, 298] on p "[DATE]" at bounding box center [826, 293] width 142 height 16
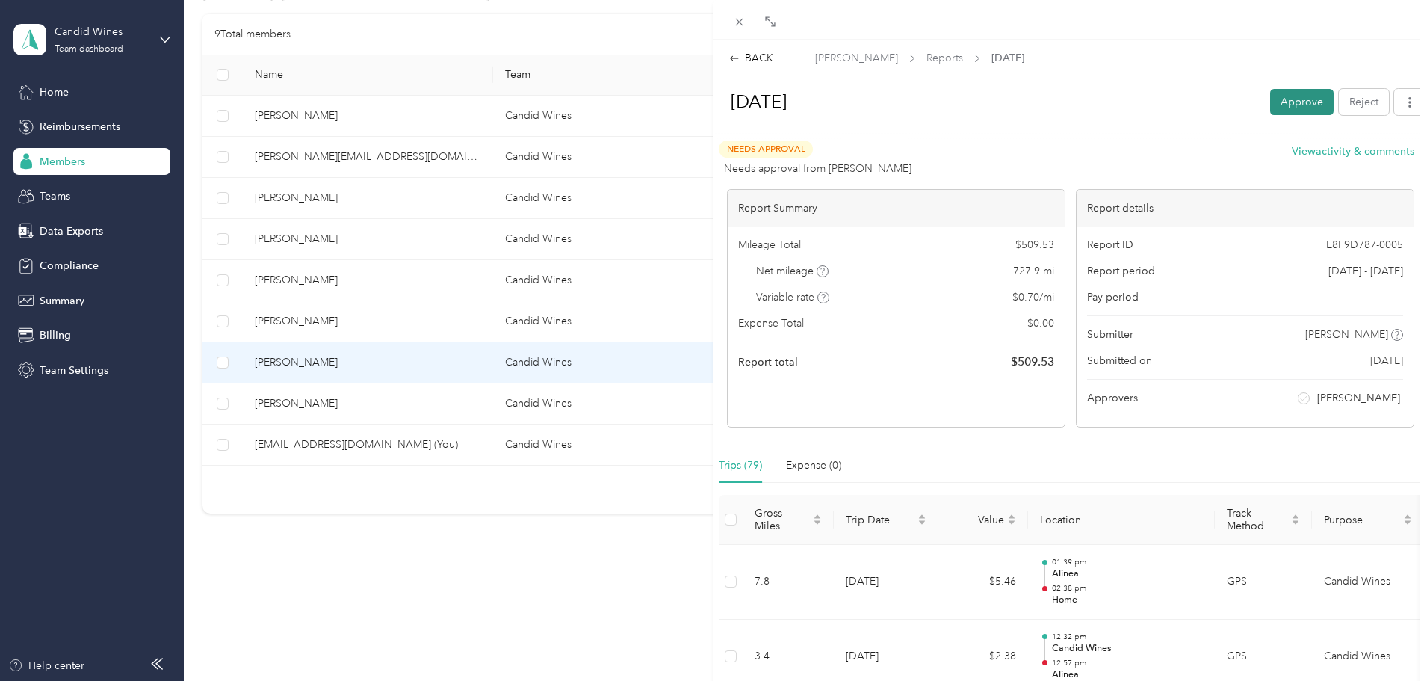
click at [1293, 105] on button "Approve" at bounding box center [1302, 102] width 64 height 26
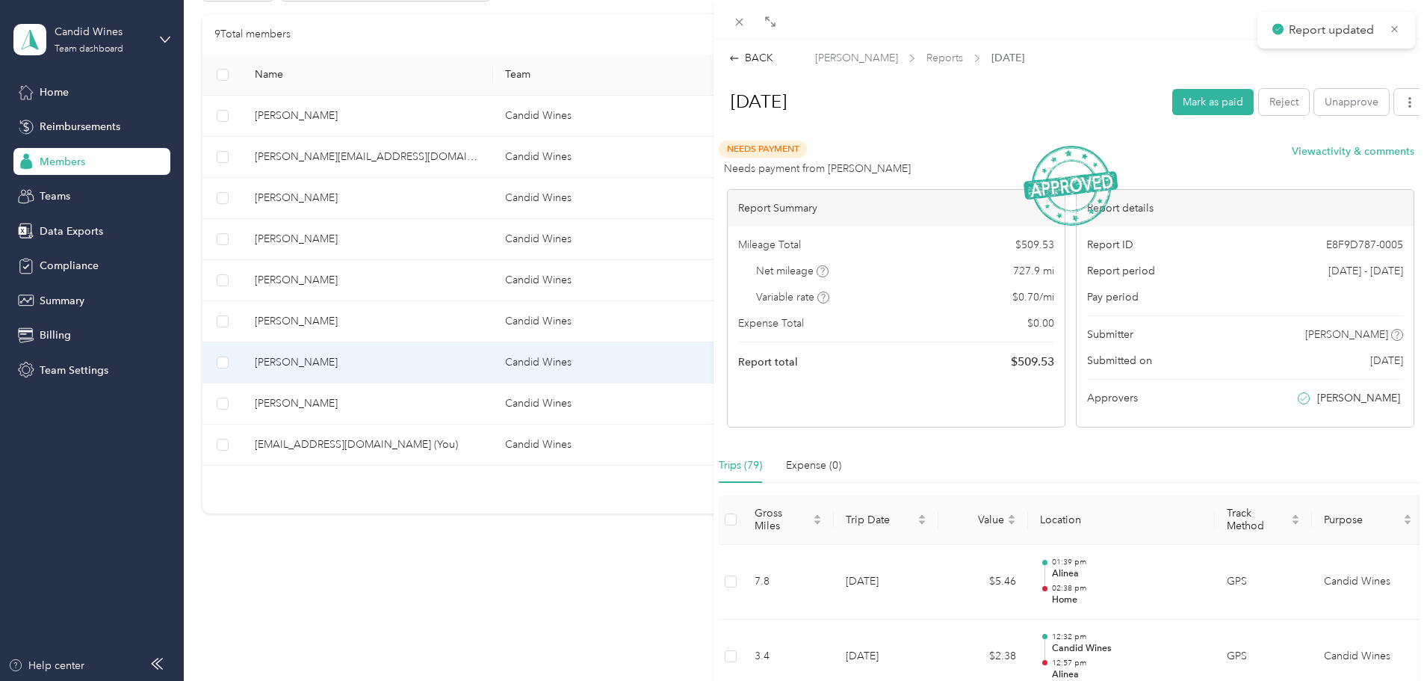
click at [395, 406] on div "BACK [PERSON_NAME] Reports [DATE] [DATE] Mark as paid Reject Unapprove Needs Pa…" at bounding box center [713, 340] width 1427 height 681
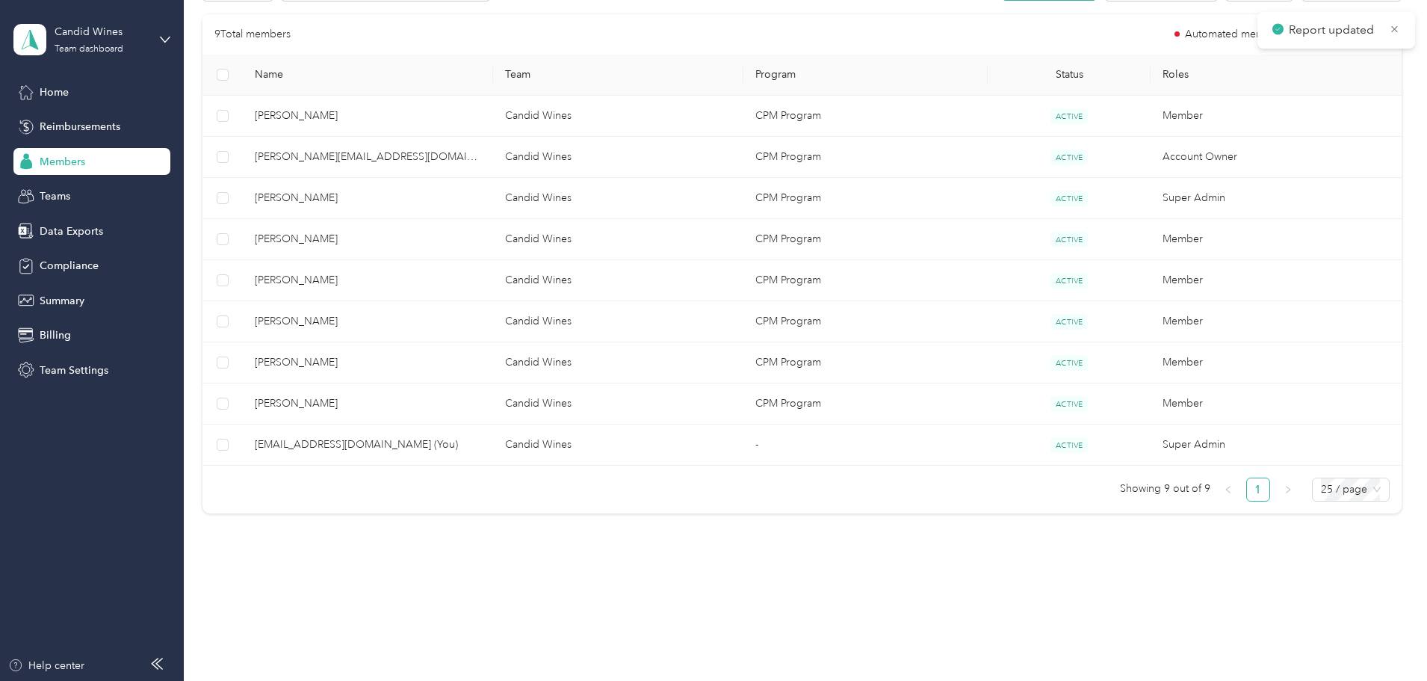
click at [420, 405] on div at bounding box center [713, 340] width 1427 height 681
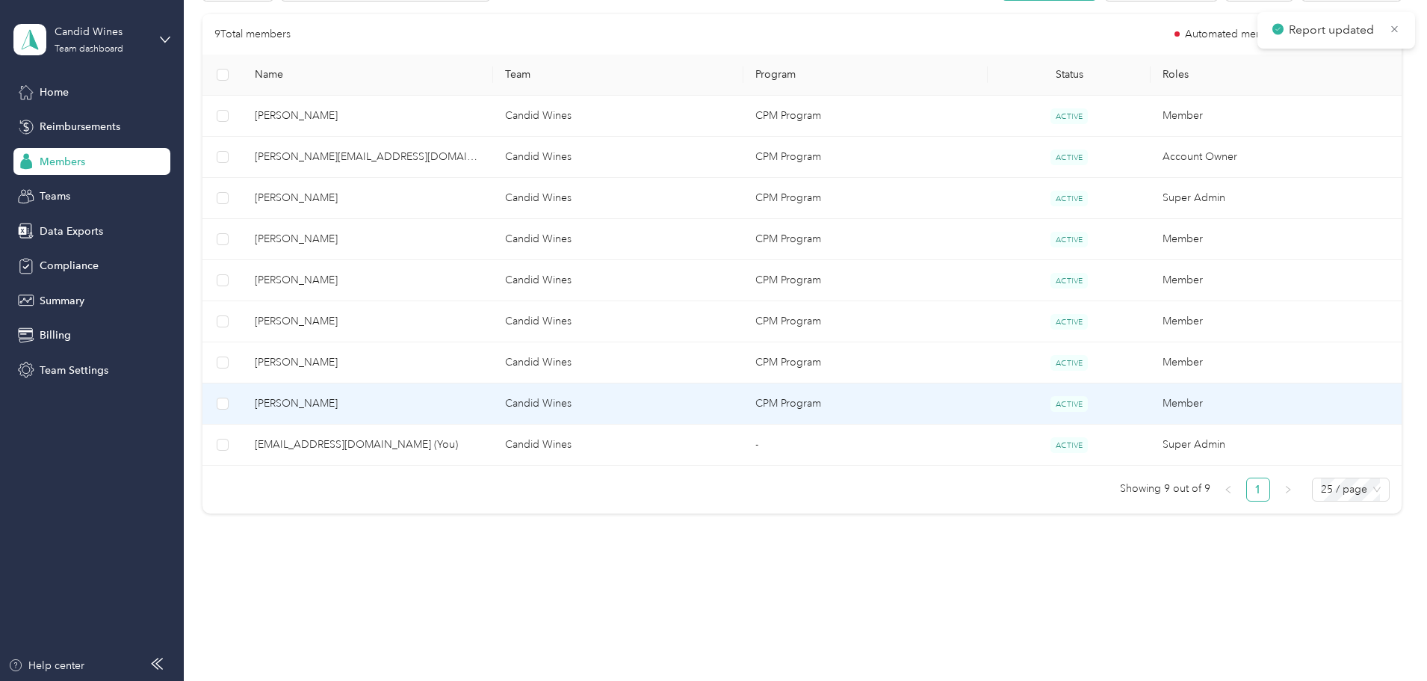
click at [404, 405] on span "[PERSON_NAME]" at bounding box center [368, 403] width 226 height 16
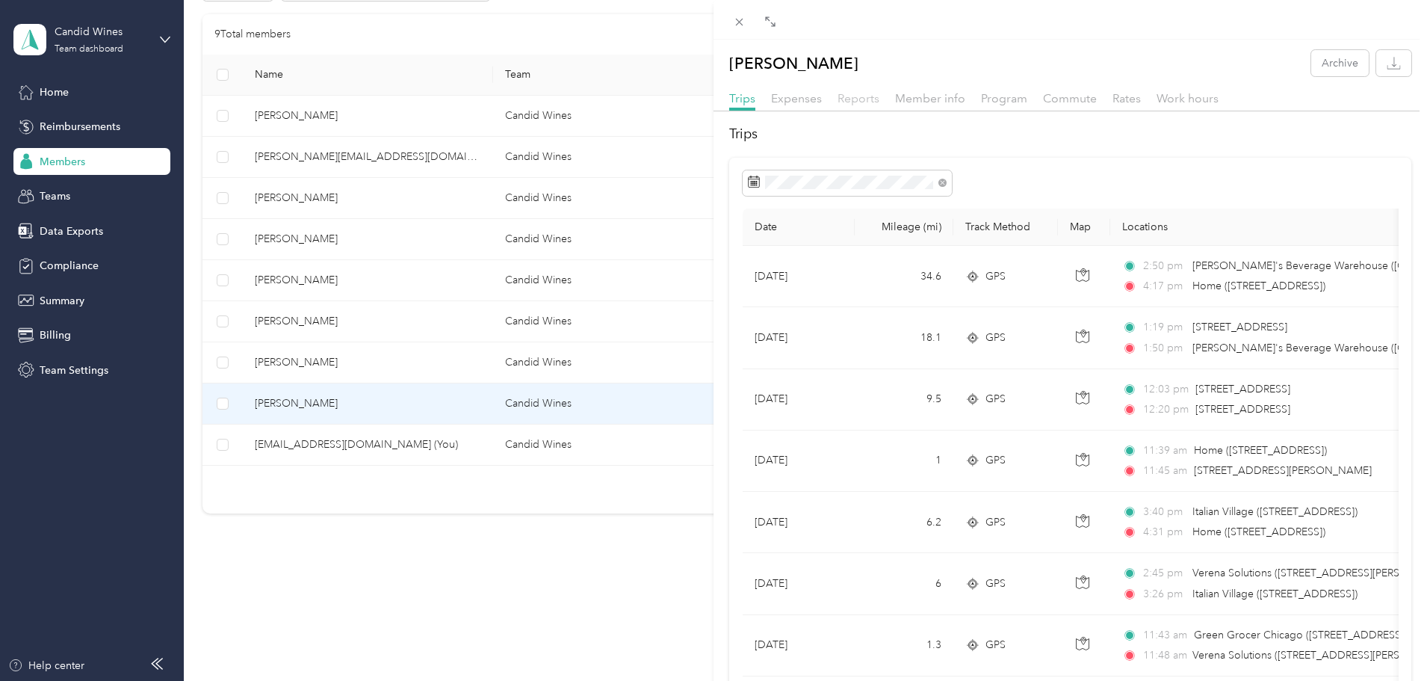
click at [874, 96] on span "Reports" at bounding box center [859, 98] width 42 height 14
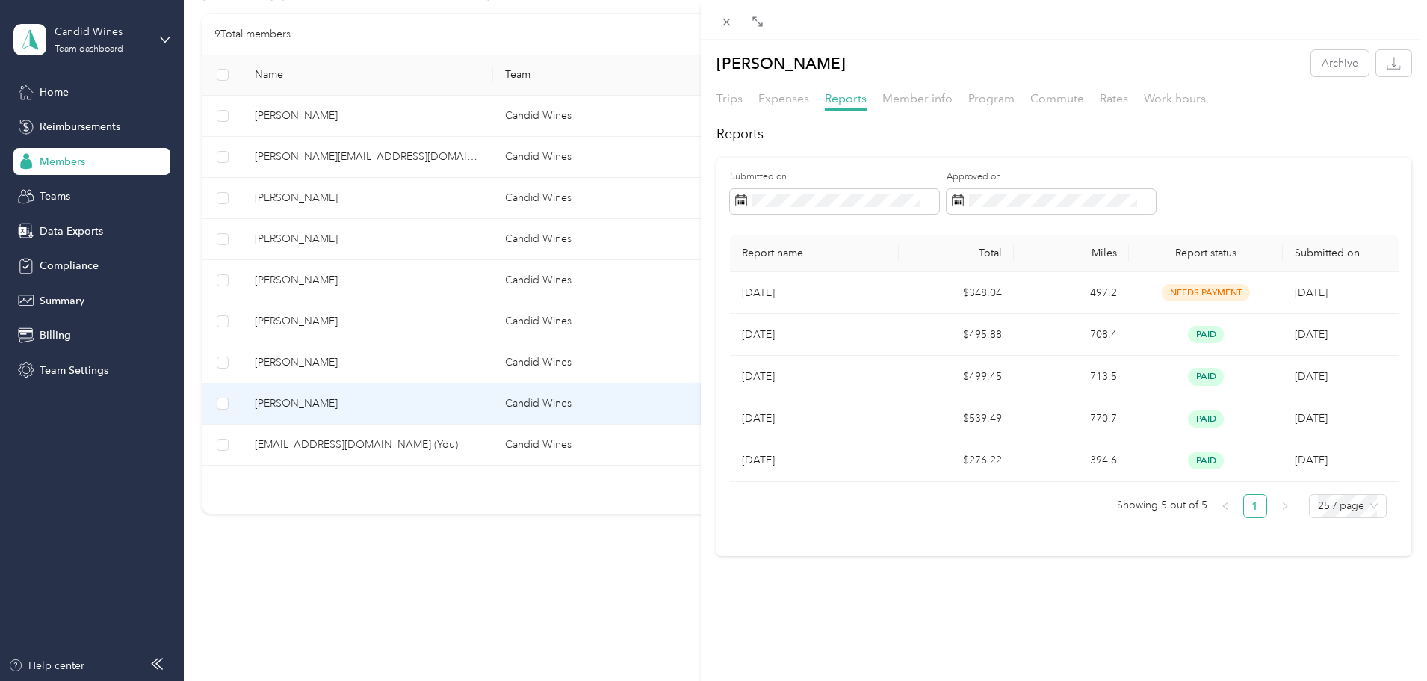
click at [397, 201] on div "Avi [PERSON_NAME] Archive Trips Expenses Reports Member info Program Commute Ra…" at bounding box center [713, 340] width 1427 height 681
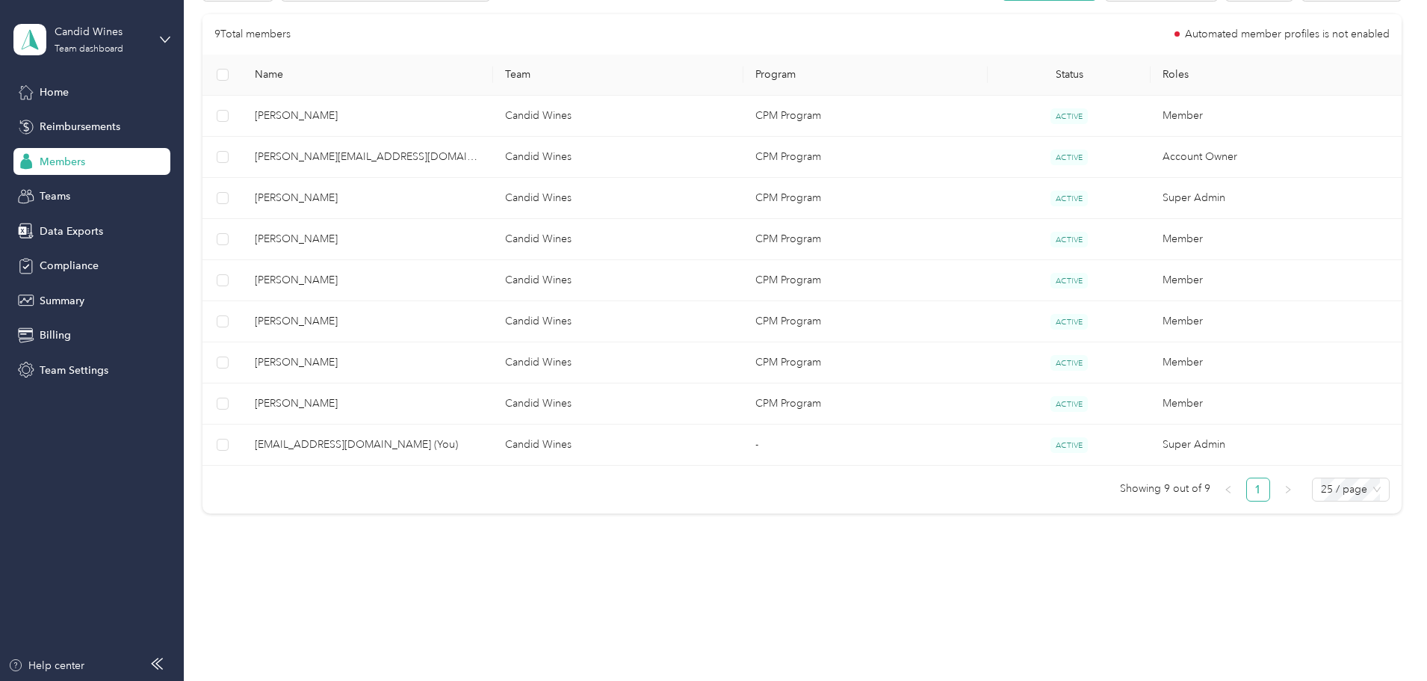
click at [415, 199] on div at bounding box center [713, 340] width 1427 height 681
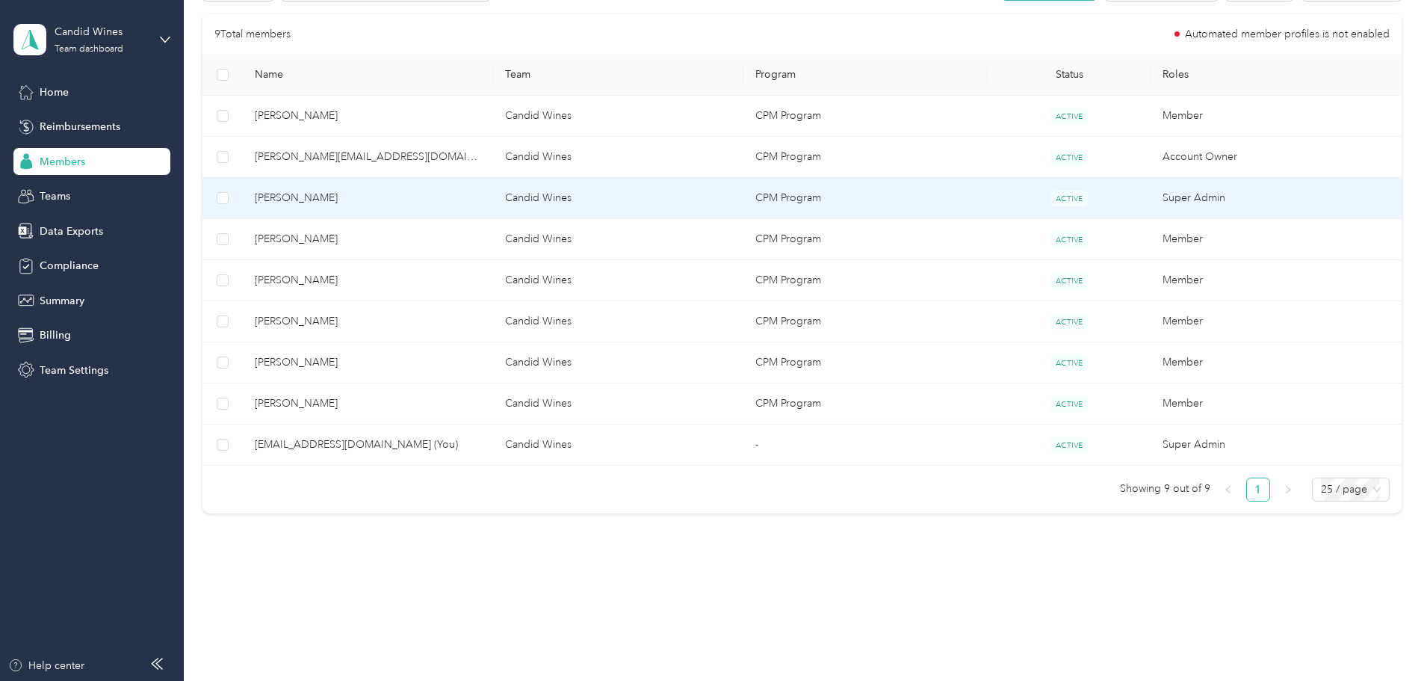
click at [412, 199] on span "[PERSON_NAME]" at bounding box center [368, 198] width 226 height 16
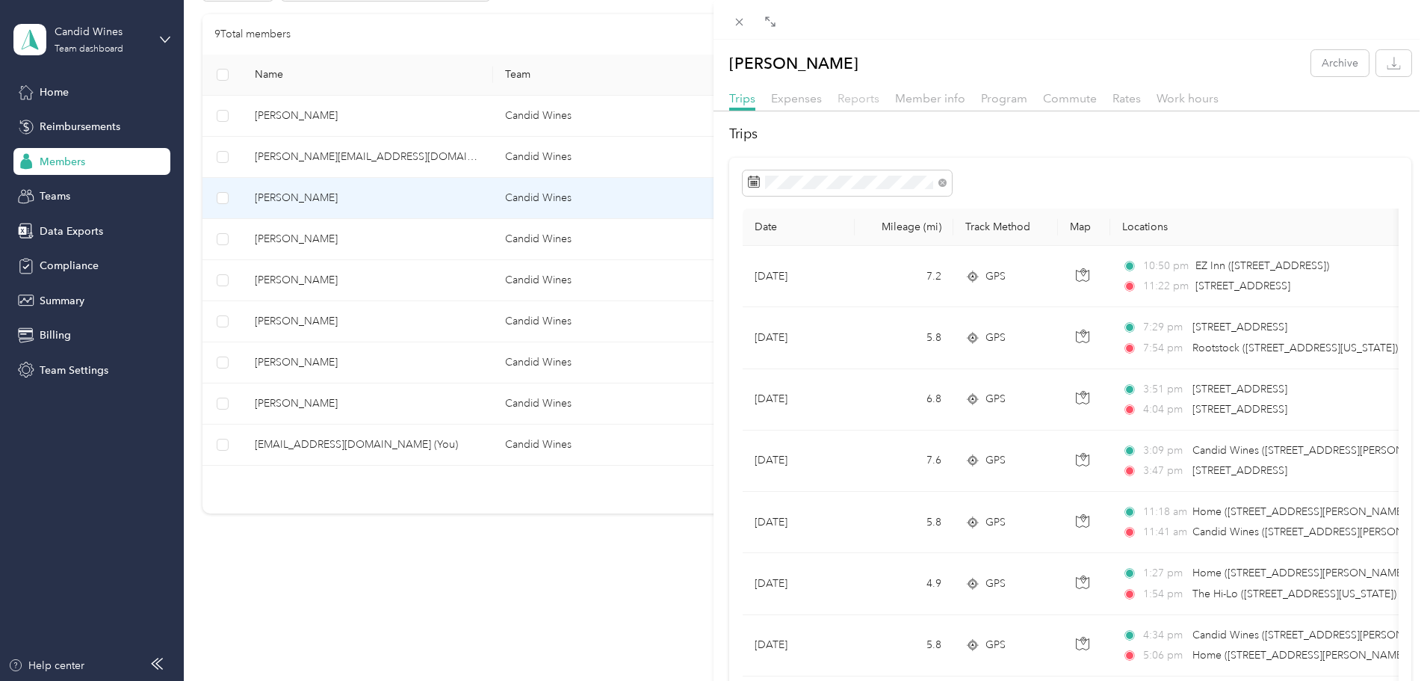
click at [857, 99] on span "Reports" at bounding box center [859, 98] width 42 height 14
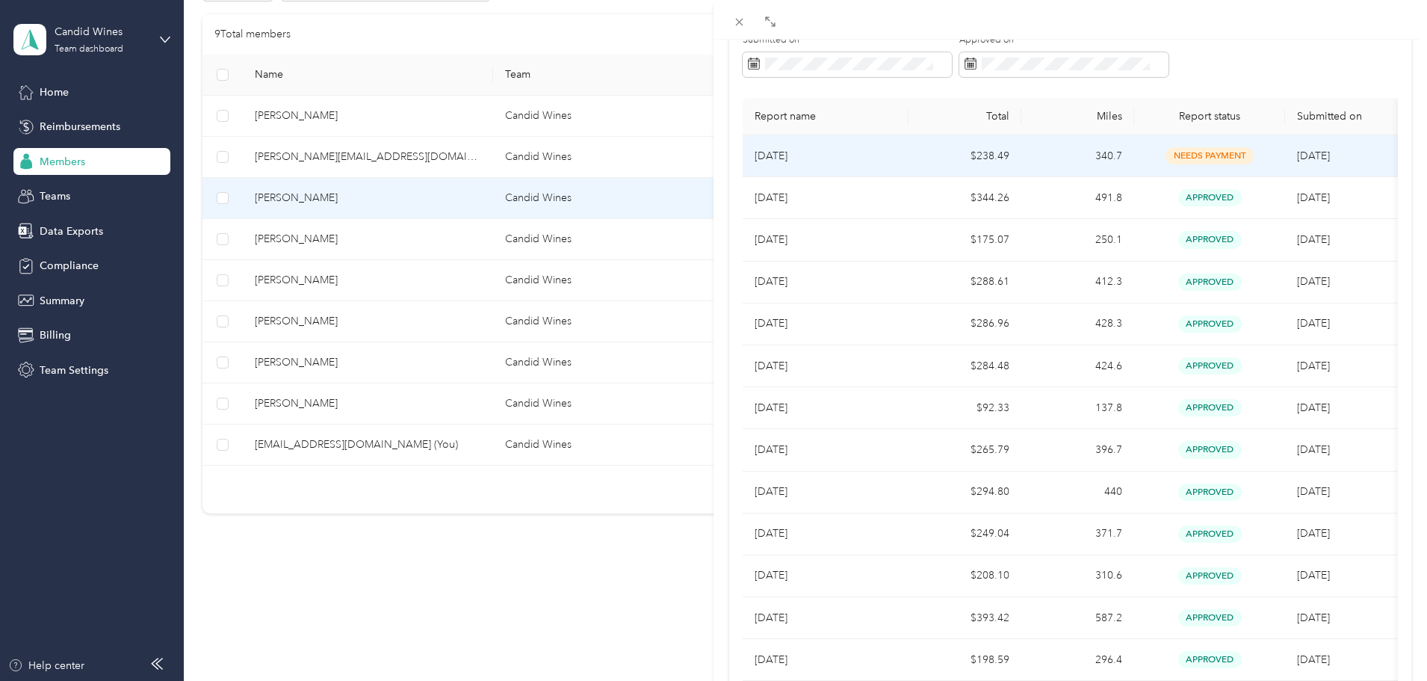
scroll to position [149, 0]
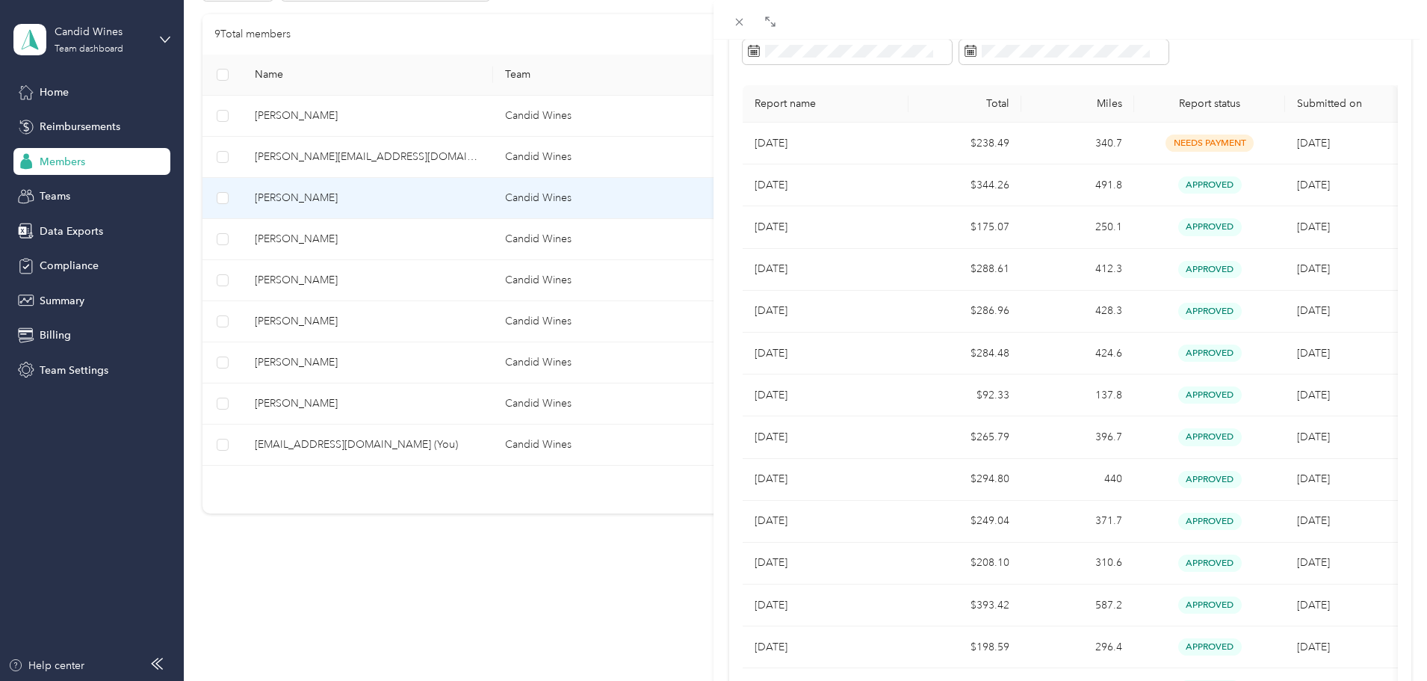
click at [391, 244] on div "[PERSON_NAME] Archive Trips Expenses Reports Member info Program Commute Rates …" at bounding box center [713, 340] width 1427 height 681
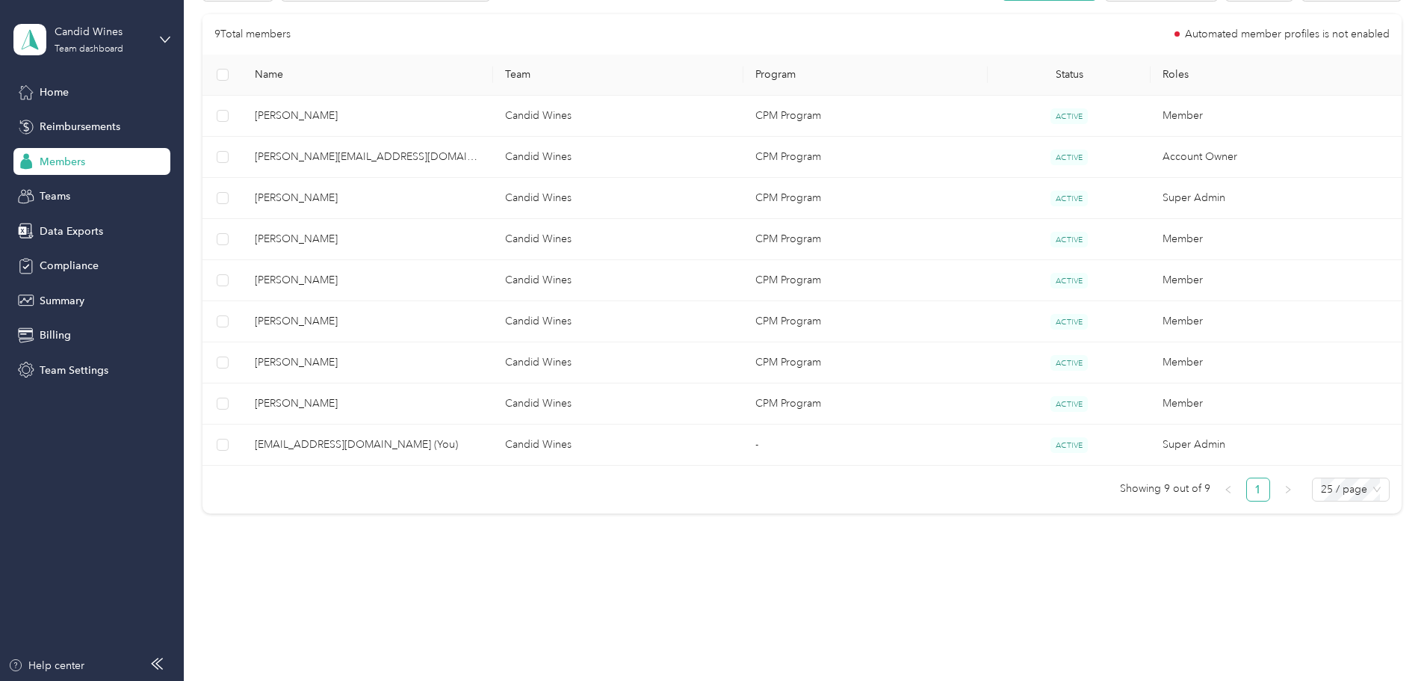
scroll to position [59, 0]
click at [393, 242] on div at bounding box center [713, 340] width 1427 height 681
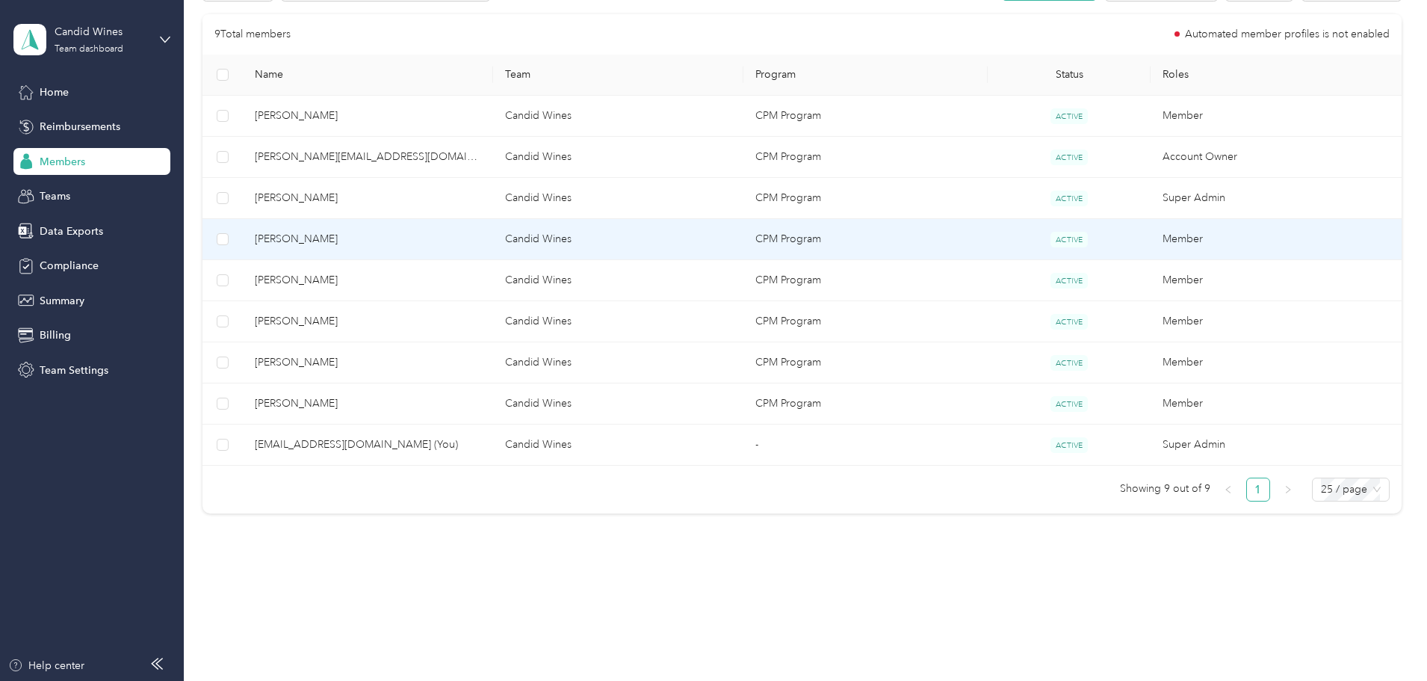
click at [393, 242] on span "[PERSON_NAME]" at bounding box center [368, 239] width 226 height 16
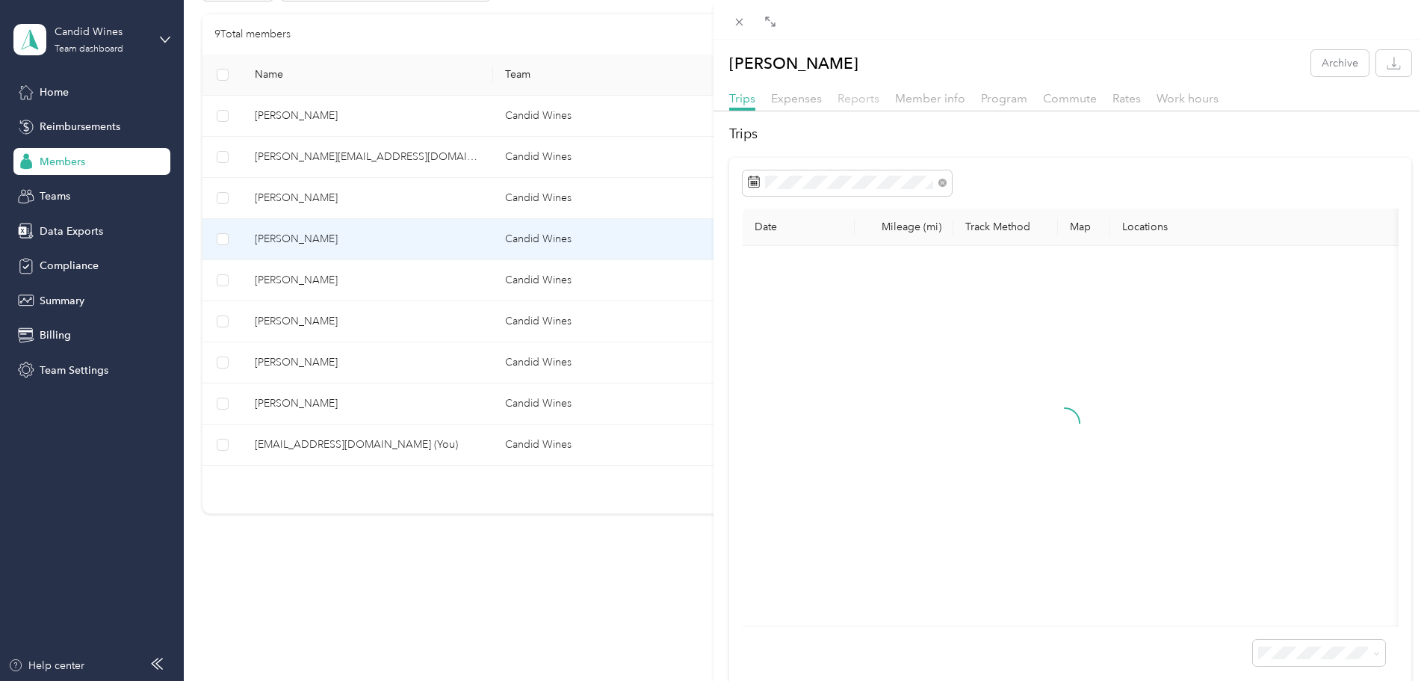
click at [844, 102] on span "Reports" at bounding box center [859, 98] width 42 height 14
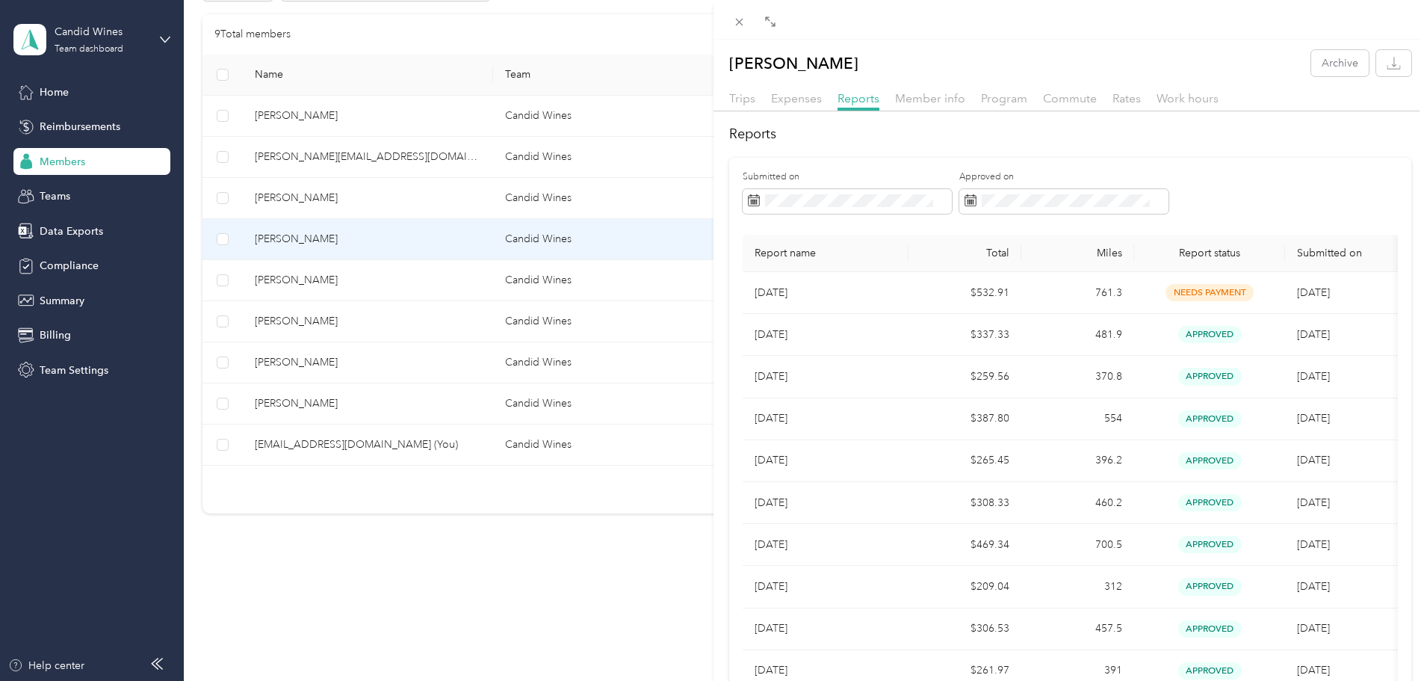
click at [404, 361] on div "[PERSON_NAME] Archive Trips Expenses Reports Member info Program Commute Rates …" at bounding box center [713, 340] width 1427 height 681
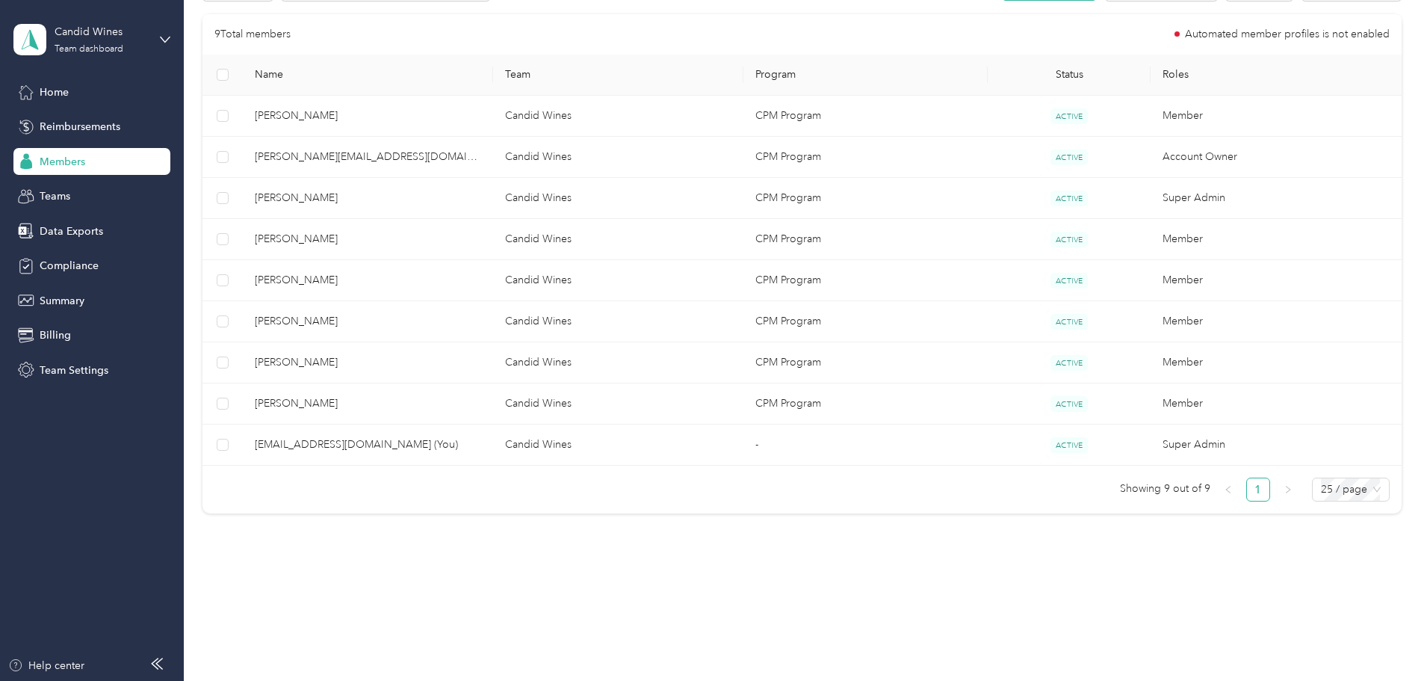
click at [418, 362] on div at bounding box center [713, 340] width 1427 height 681
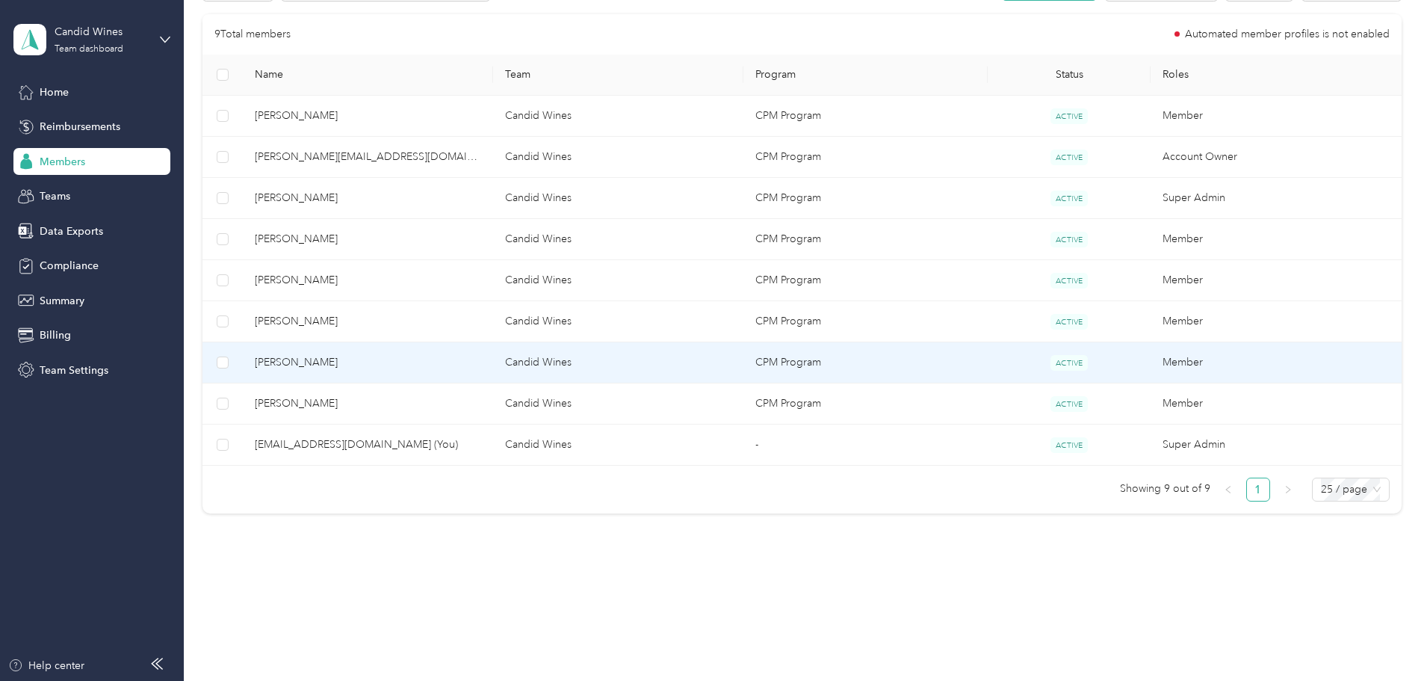
click at [421, 362] on span "[PERSON_NAME]" at bounding box center [368, 362] width 226 height 16
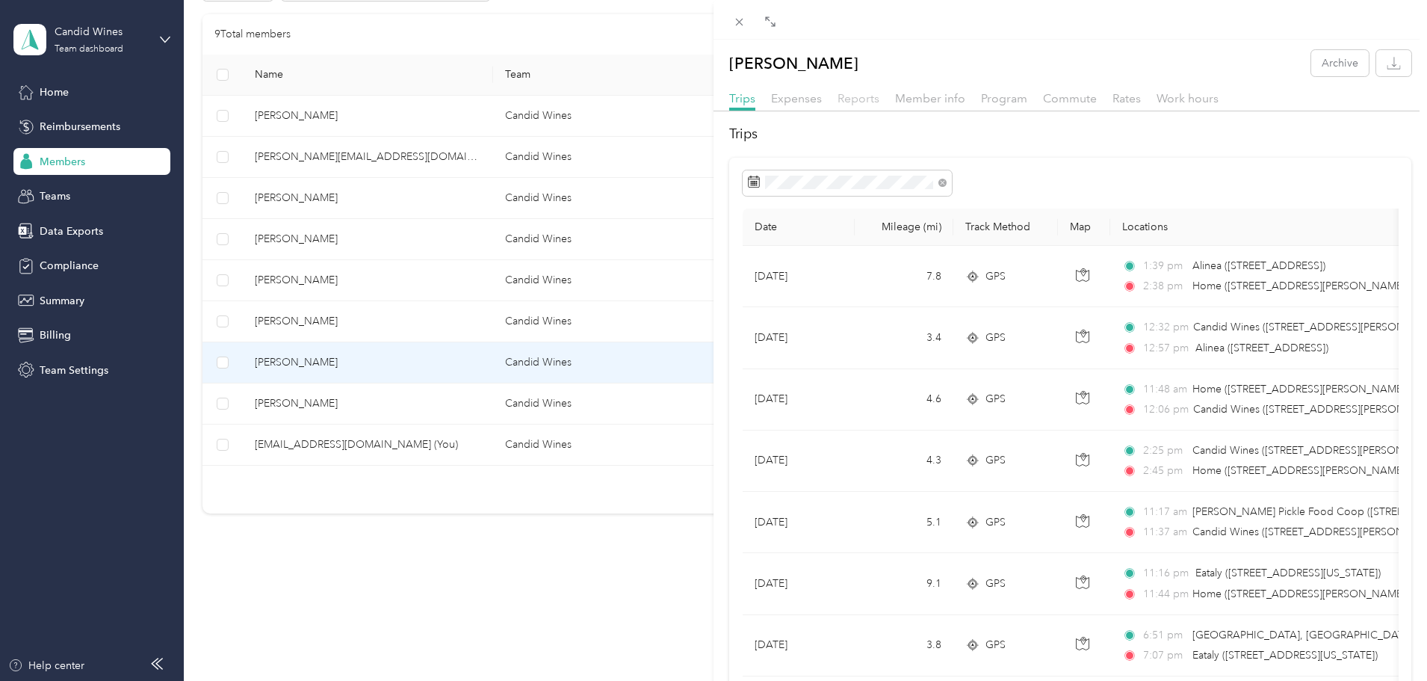
click at [865, 99] on span "Reports" at bounding box center [859, 98] width 42 height 14
